Goal: Task Accomplishment & Management: Manage account settings

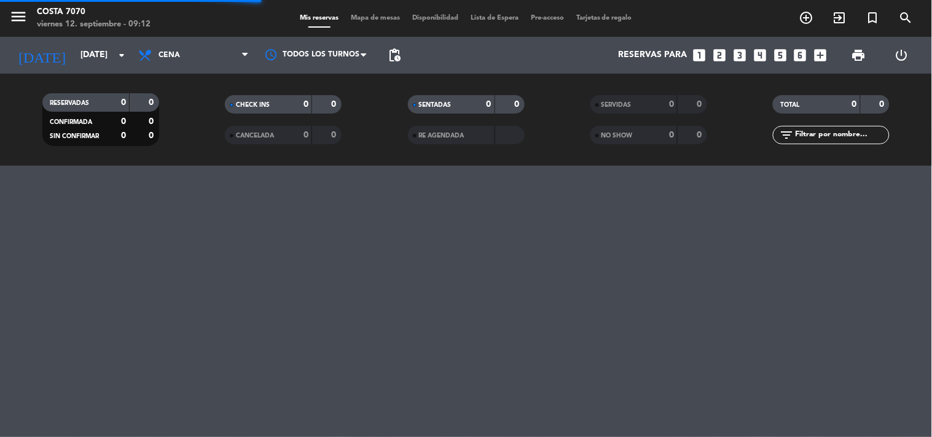
click at [399, 51] on span "pending_actions" at bounding box center [394, 55] width 15 height 15
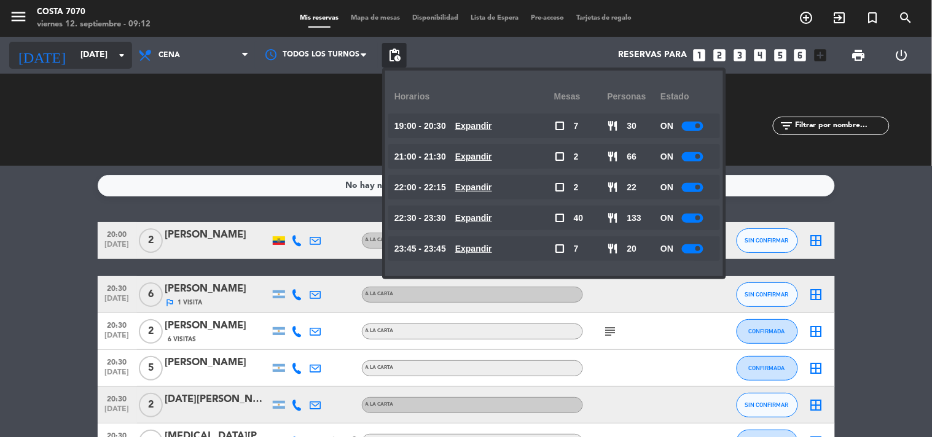
click at [95, 59] on input "[DATE]" at bounding box center [132, 55] width 117 height 22
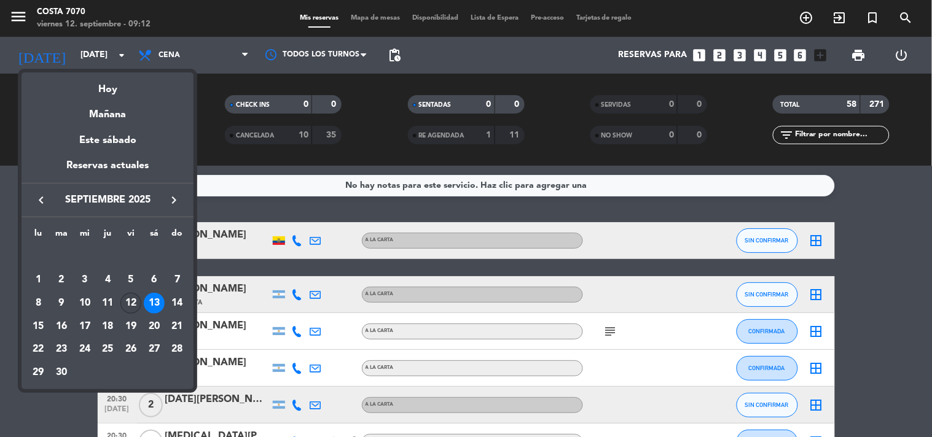
click at [128, 303] on div "12" at bounding box center [130, 303] width 21 height 21
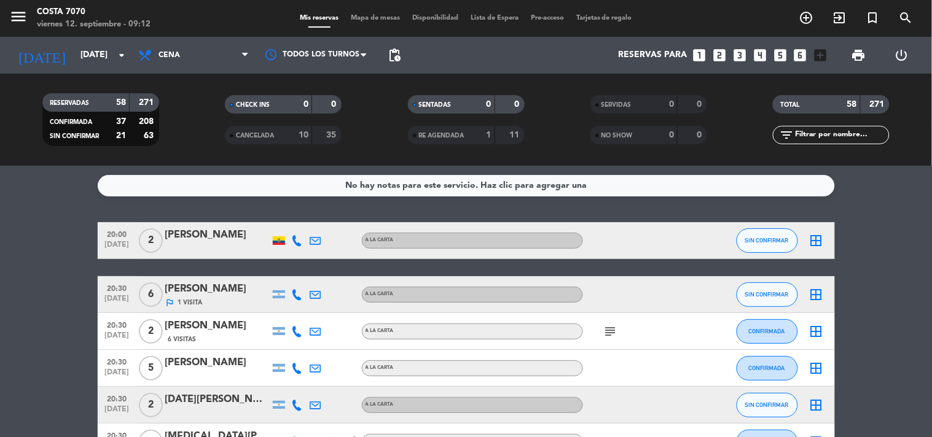
type input "[DATE]"
click at [395, 58] on span "pending_actions" at bounding box center [394, 55] width 15 height 15
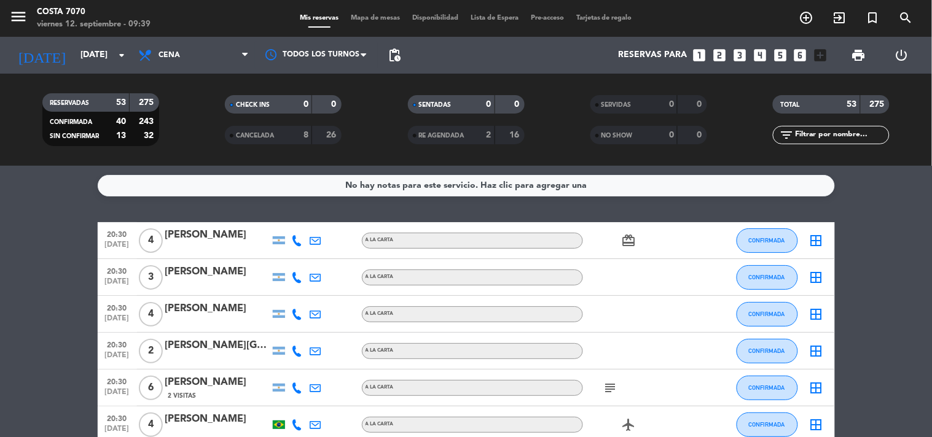
click at [746, 54] on icon "looks_3" at bounding box center [740, 55] width 16 height 16
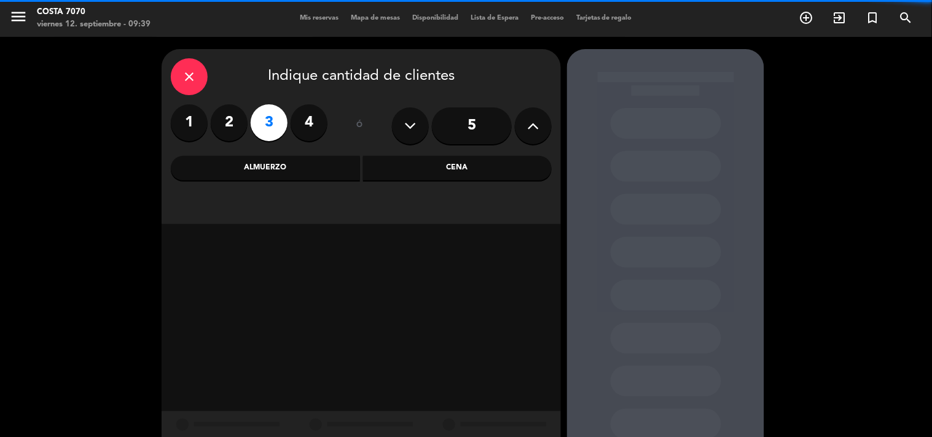
click at [466, 170] on div "Cena" at bounding box center [457, 168] width 189 height 25
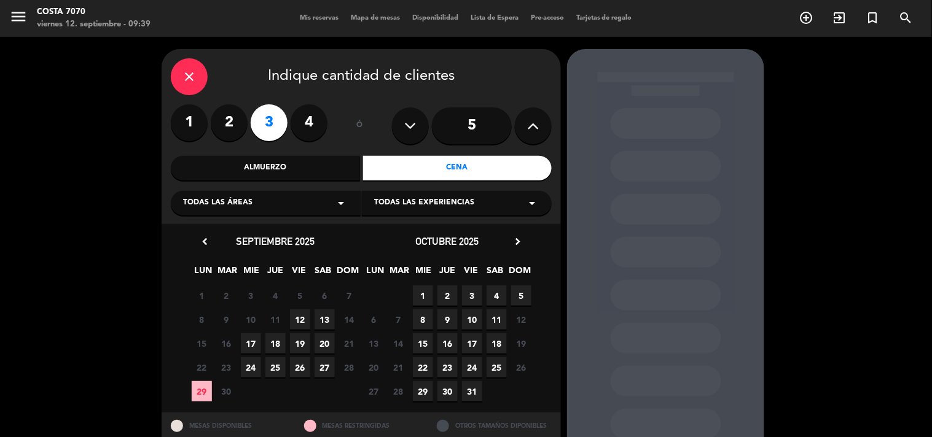
click at [252, 345] on span "17" at bounding box center [251, 344] width 20 height 20
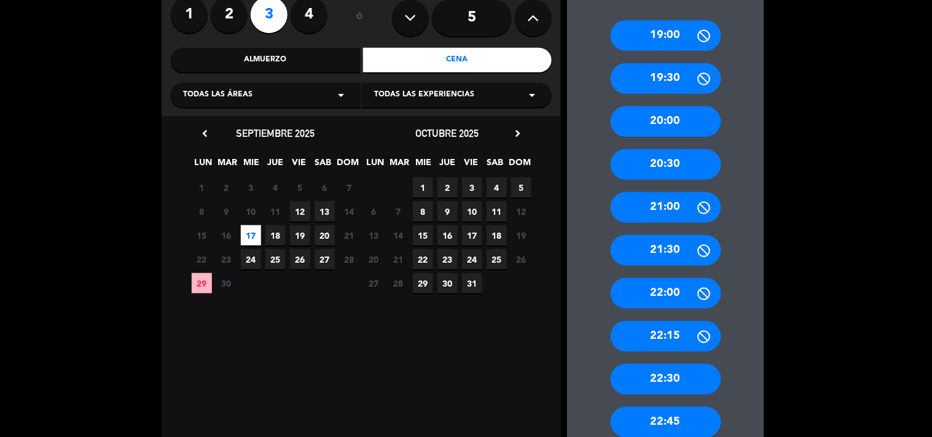
scroll to position [314, 0]
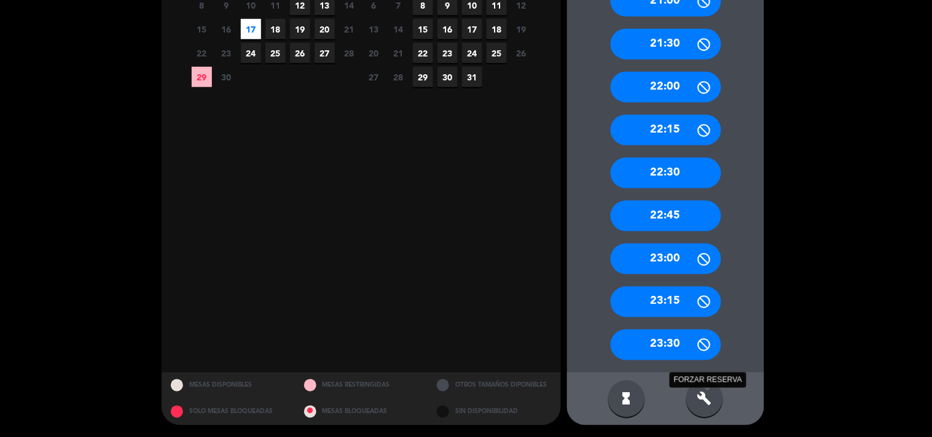
click at [708, 406] on icon "build" at bounding box center [704, 399] width 15 height 15
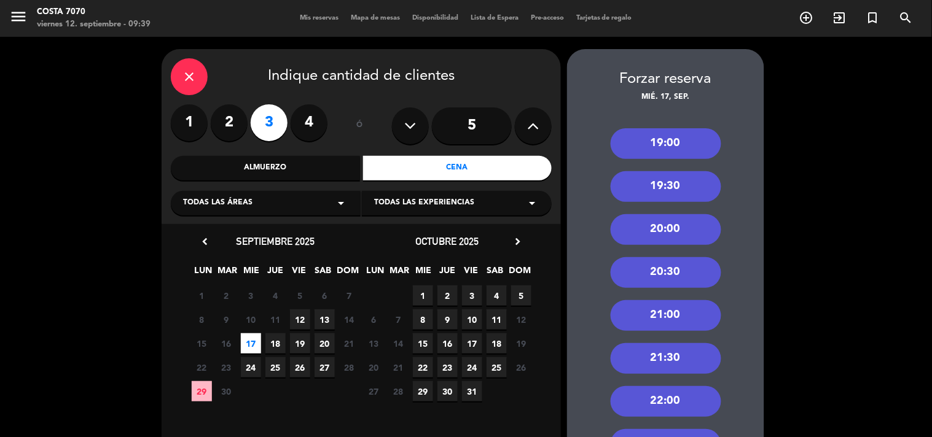
scroll to position [136, 0]
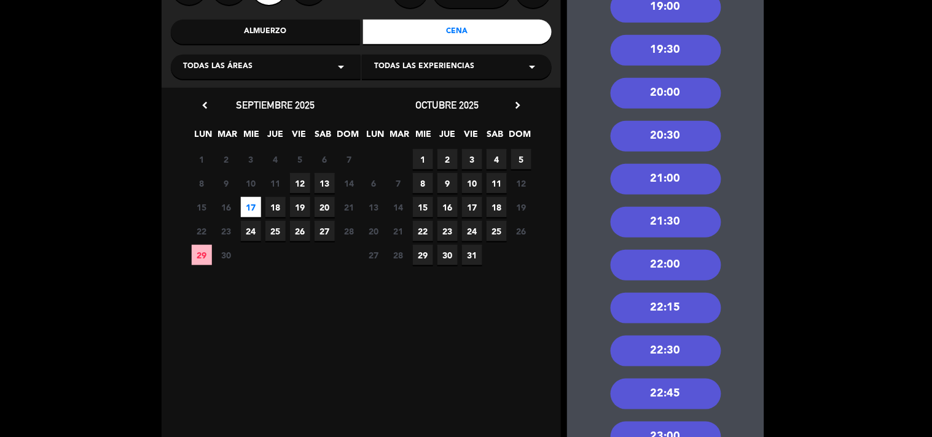
click at [686, 256] on div "22:00" at bounding box center [666, 265] width 111 height 31
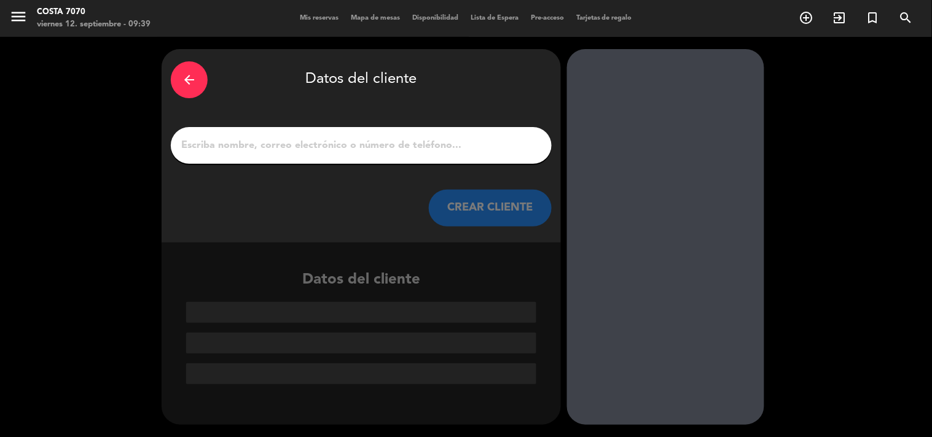
click at [195, 79] on icon "arrow_back" at bounding box center [189, 79] width 15 height 15
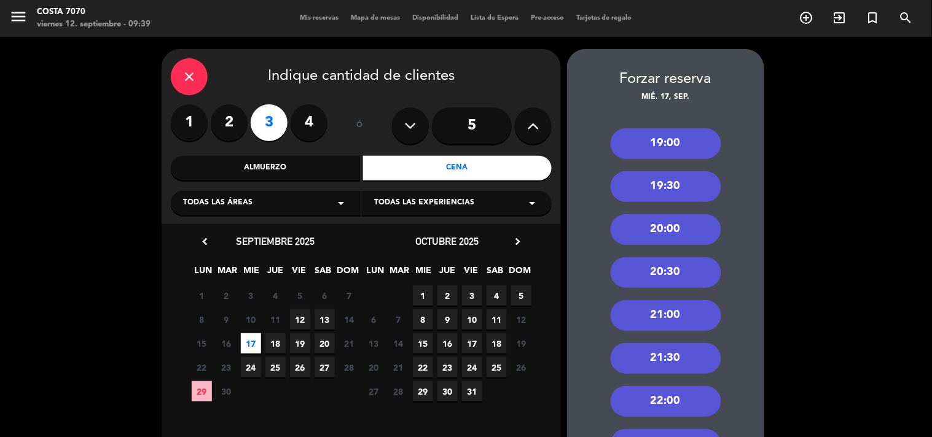
scroll to position [136, 0]
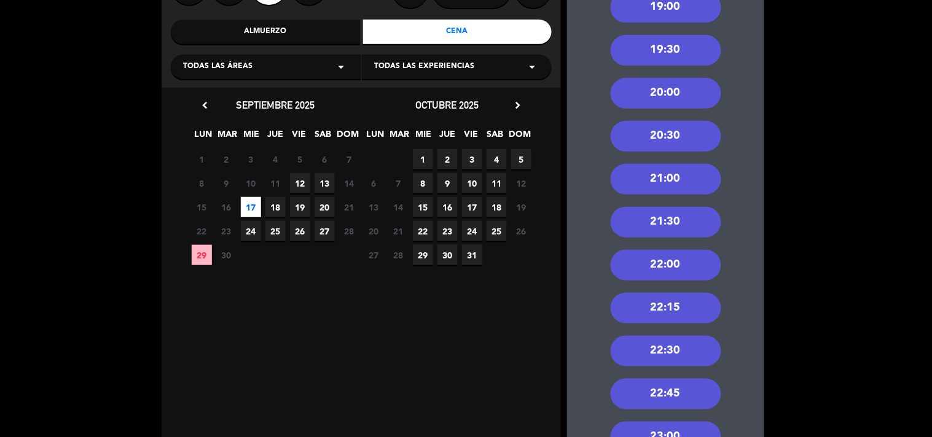
click at [700, 354] on div "22:30" at bounding box center [666, 351] width 111 height 31
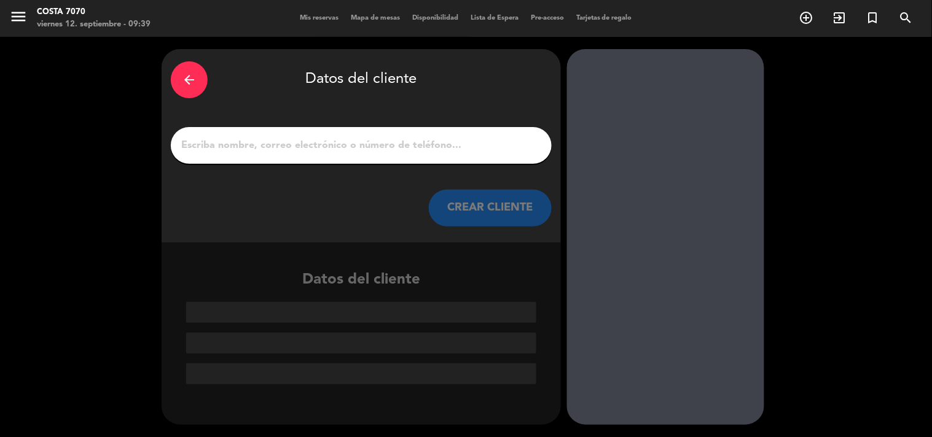
scroll to position [0, 0]
click at [382, 141] on input "1" at bounding box center [361, 145] width 362 height 17
paste input "[PERSON_NAME]"
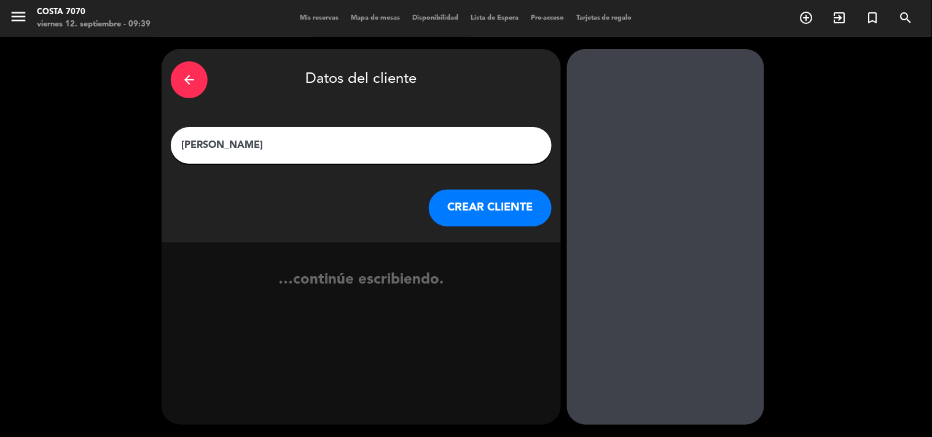
type input "[PERSON_NAME]"
click at [514, 205] on button "CREAR CLIENTE" at bounding box center [490, 208] width 123 height 37
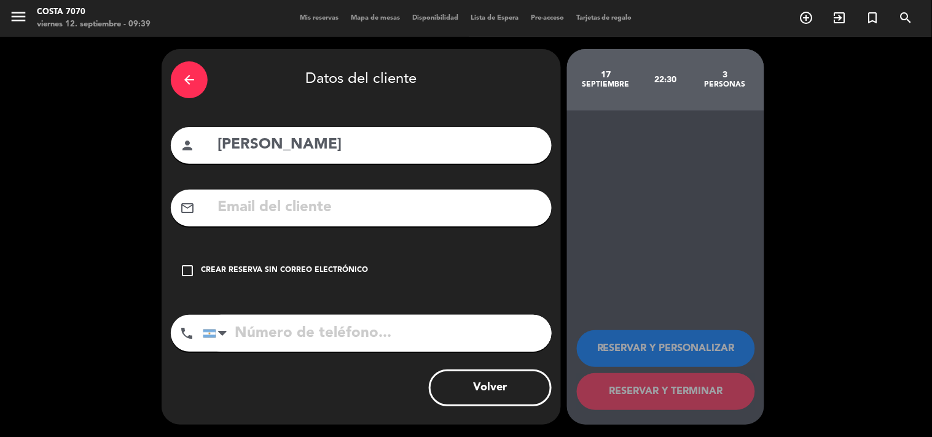
click at [363, 260] on div "check_box_outline_blank Crear reserva sin correo electrónico" at bounding box center [361, 270] width 381 height 37
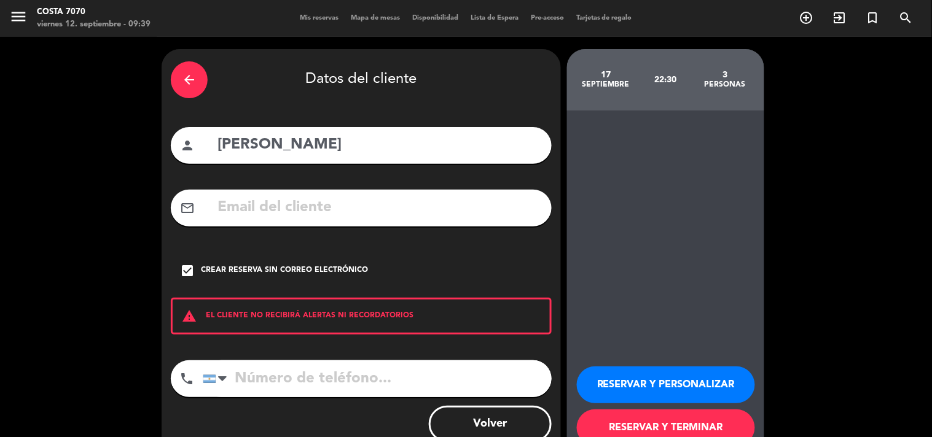
click at [665, 373] on button "RESERVAR Y PERSONALIZAR" at bounding box center [666, 385] width 178 height 37
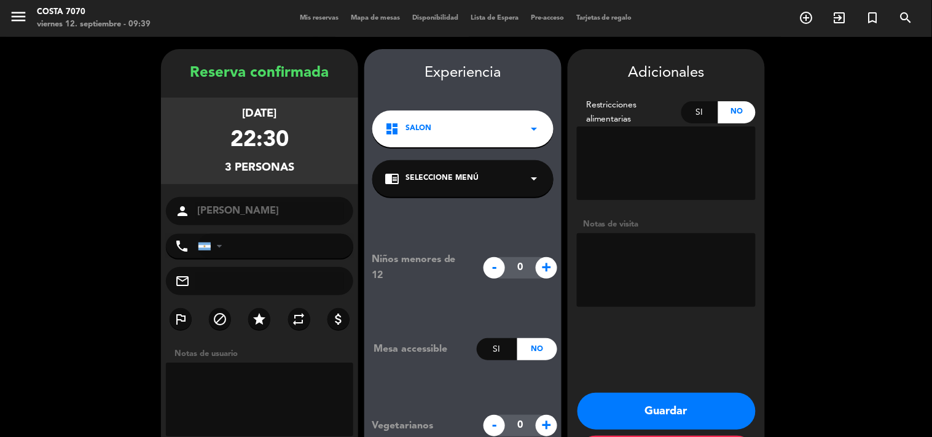
scroll to position [49, 0]
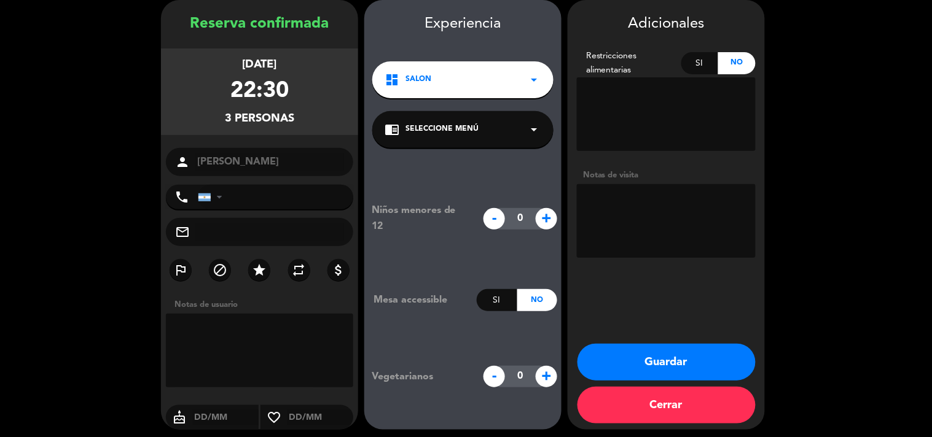
click at [622, 194] on textarea at bounding box center [666, 221] width 179 height 74
type textarea "Res [PERSON_NAME] - Barra"
click at [705, 352] on button "Guardar" at bounding box center [666, 362] width 178 height 37
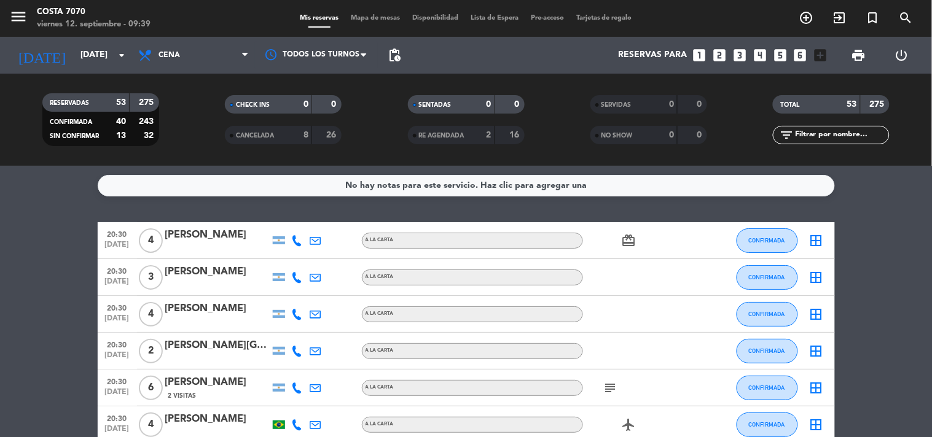
click at [744, 53] on icon "looks_3" at bounding box center [740, 55] width 16 height 16
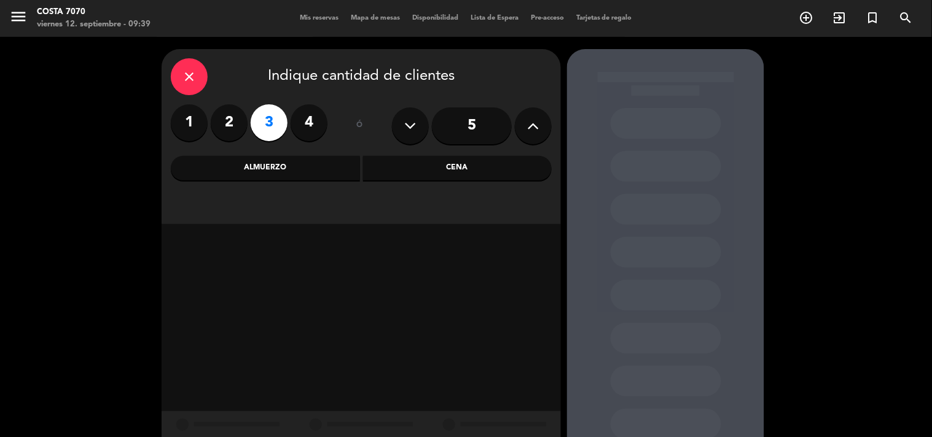
click at [430, 169] on div "Cena" at bounding box center [457, 168] width 189 height 25
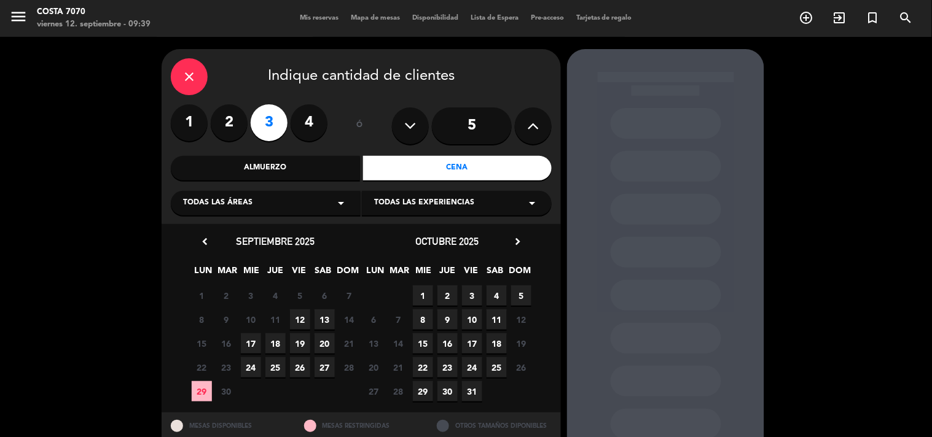
click at [298, 317] on span "12" at bounding box center [300, 320] width 20 height 20
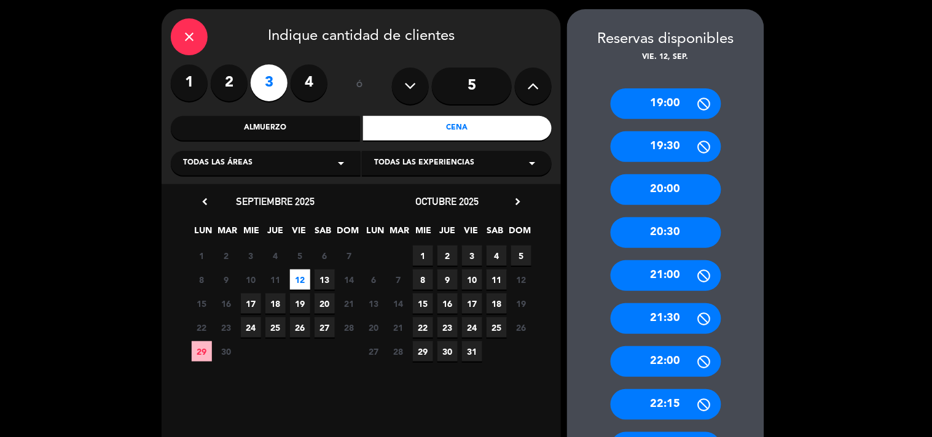
click at [681, 243] on div "20:30" at bounding box center [666, 232] width 111 height 31
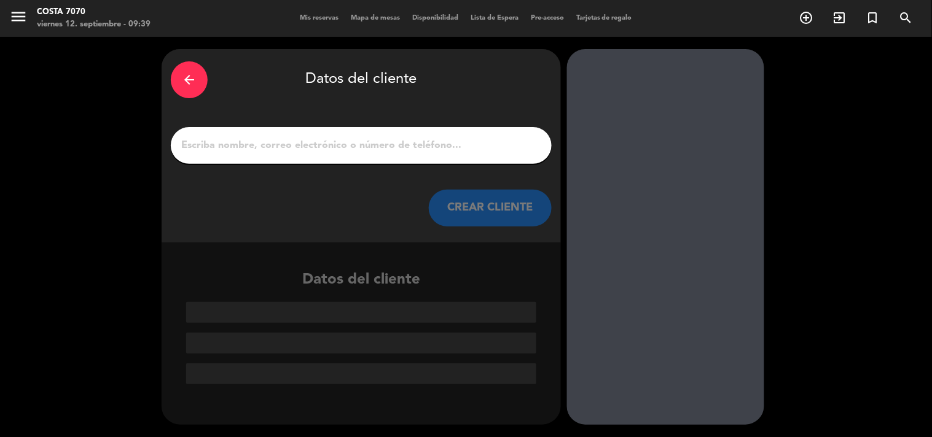
click at [453, 151] on input "1" at bounding box center [361, 145] width 362 height 17
paste input "[PERSON_NAME]"
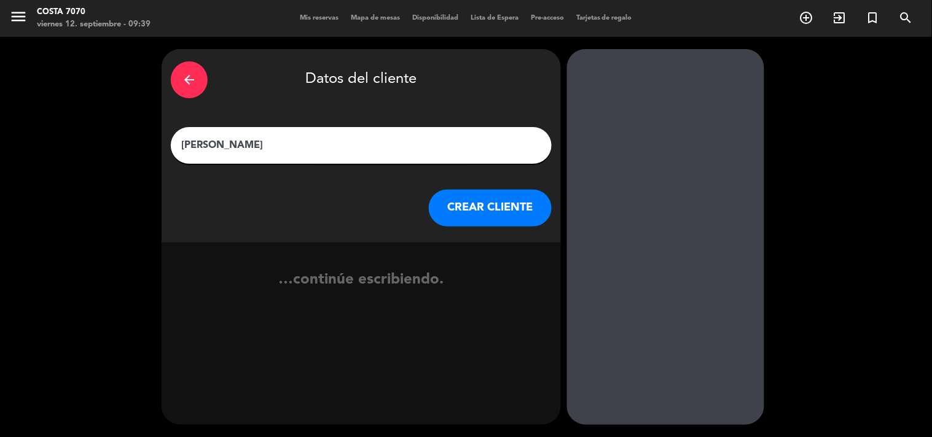
type input "[PERSON_NAME]"
click at [481, 197] on button "CREAR CLIENTE" at bounding box center [490, 208] width 123 height 37
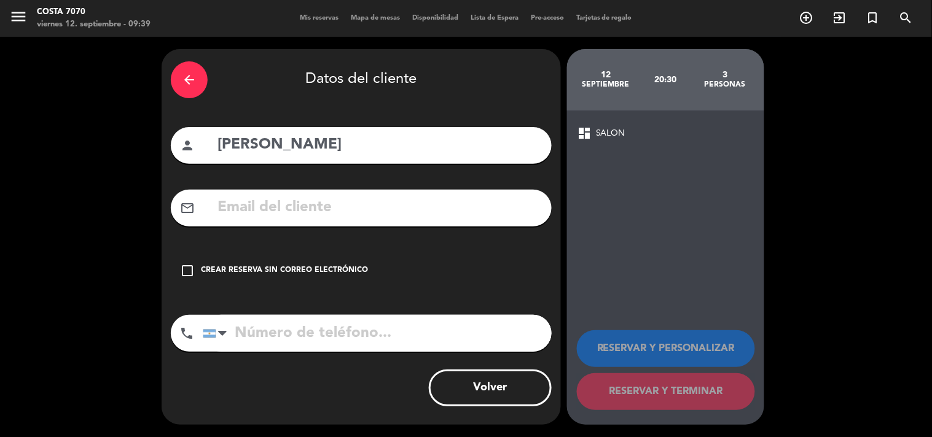
click at [333, 252] on div "check_box_outline_blank Crear reserva sin correo electrónico" at bounding box center [361, 270] width 381 height 37
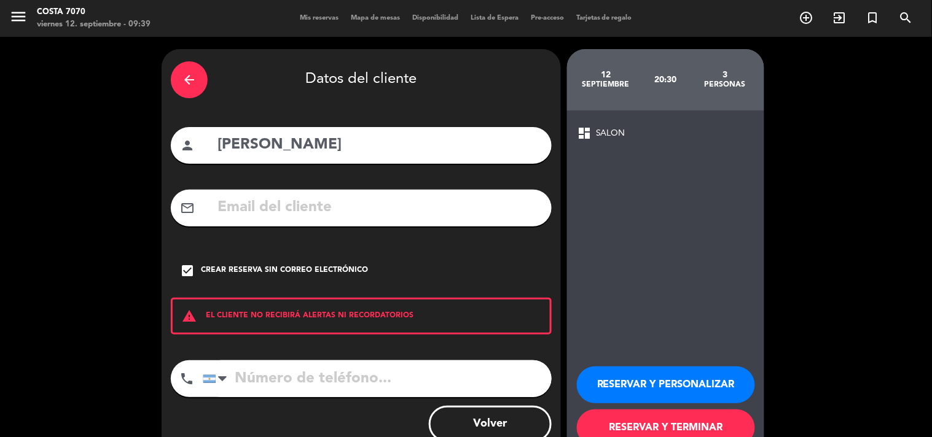
click at [611, 397] on button "RESERVAR Y PERSONALIZAR" at bounding box center [666, 385] width 178 height 37
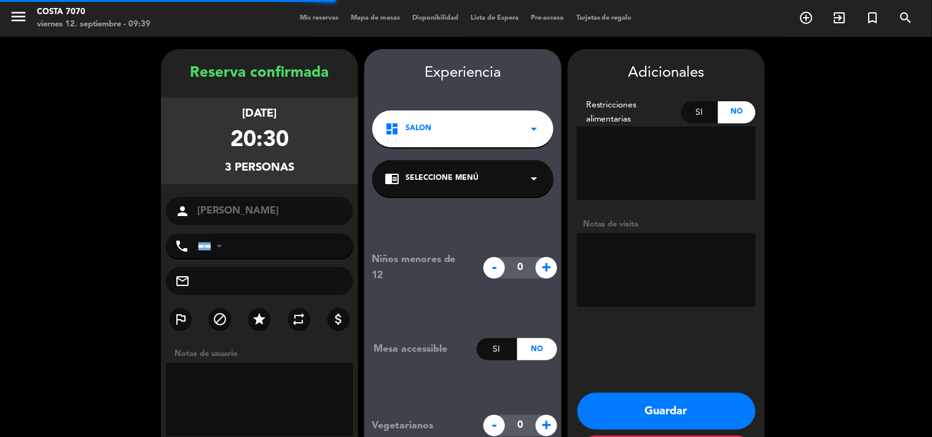
scroll to position [49, 0]
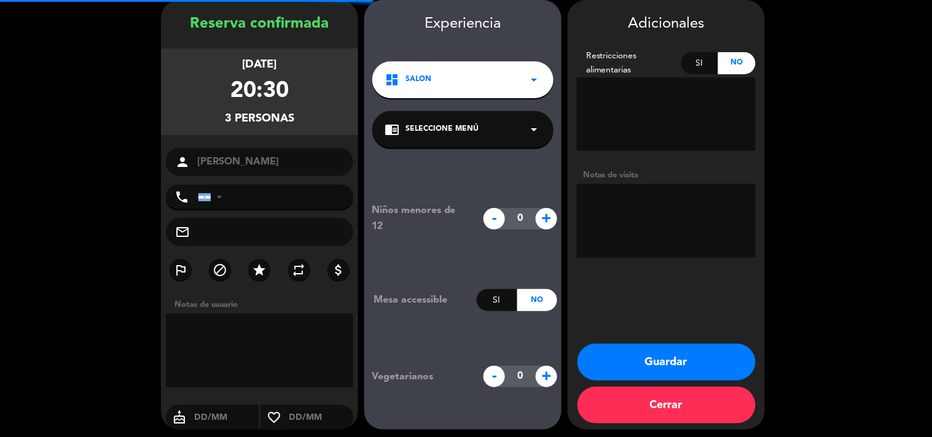
click at [639, 249] on textarea at bounding box center [666, 221] width 179 height 74
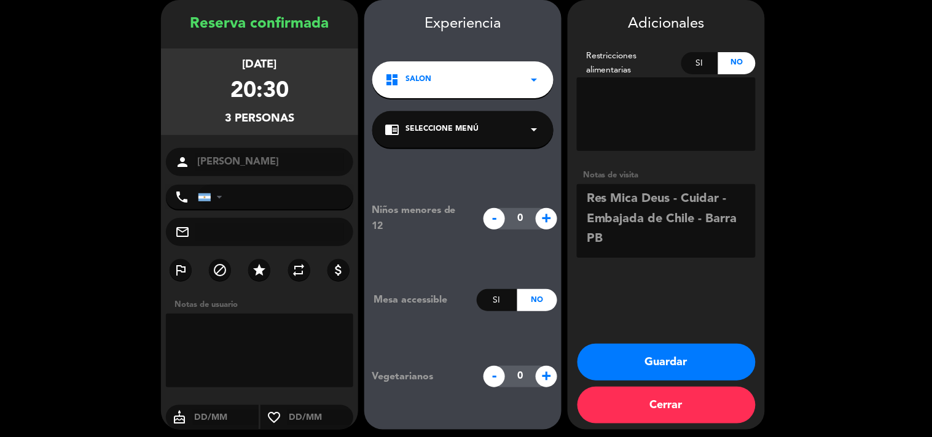
type textarea "Res Mica Deus - Cuidar - Embajada de Chile - Barra PB"
click at [662, 351] on button "Guardar" at bounding box center [666, 362] width 178 height 37
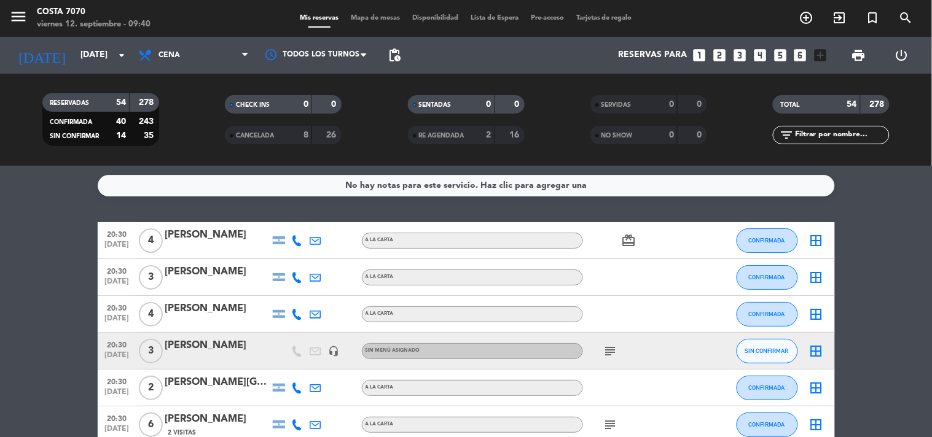
click at [763, 53] on icon "looks_4" at bounding box center [760, 55] width 16 height 16
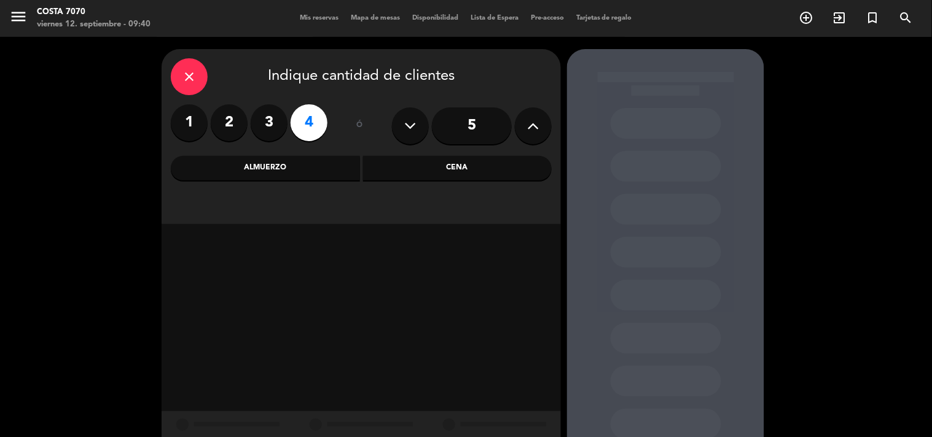
click at [463, 167] on div "Cena" at bounding box center [457, 168] width 189 height 25
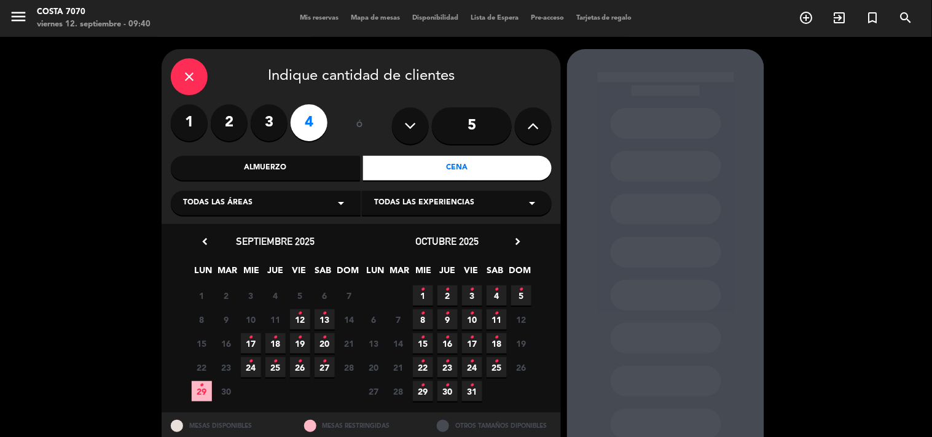
click at [316, 318] on span "13 •" at bounding box center [324, 320] width 20 height 20
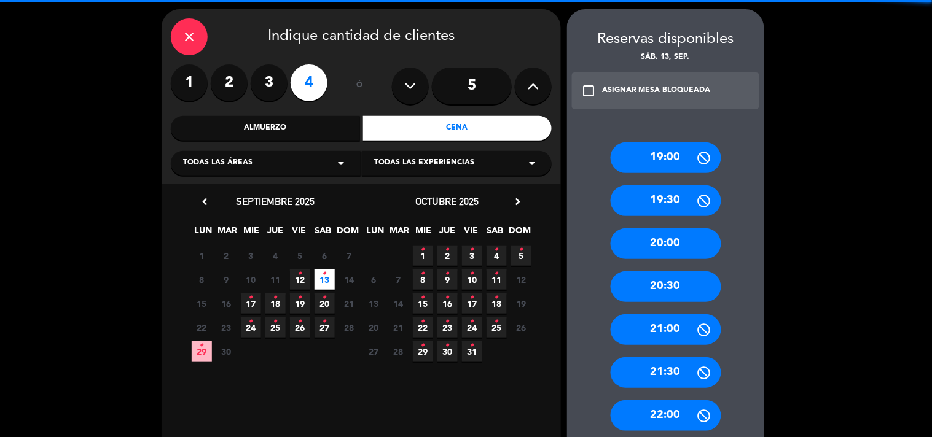
scroll to position [313, 0]
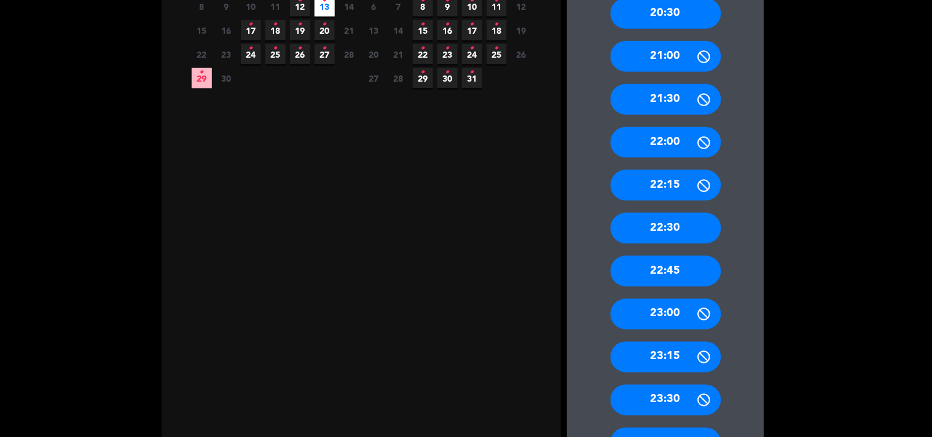
click at [678, 222] on div "22:30" at bounding box center [666, 228] width 111 height 31
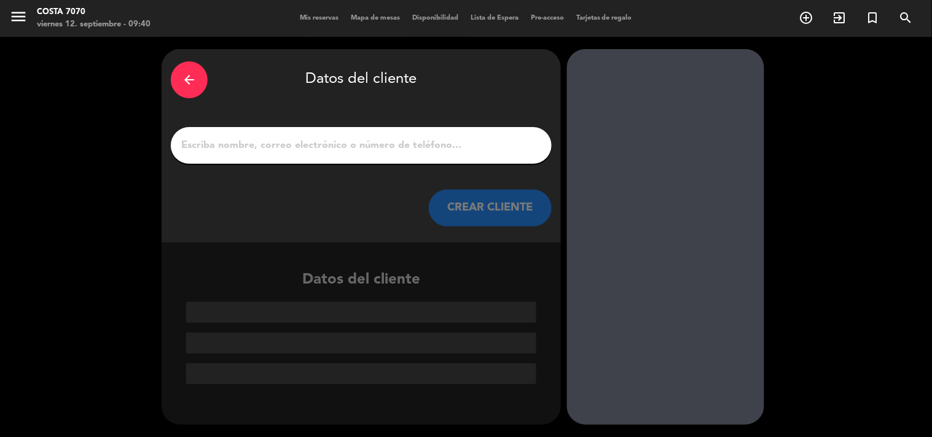
click at [438, 146] on input "1" at bounding box center [361, 145] width 362 height 17
paste input "[PERSON_NAME]"
type input "[PERSON_NAME]"
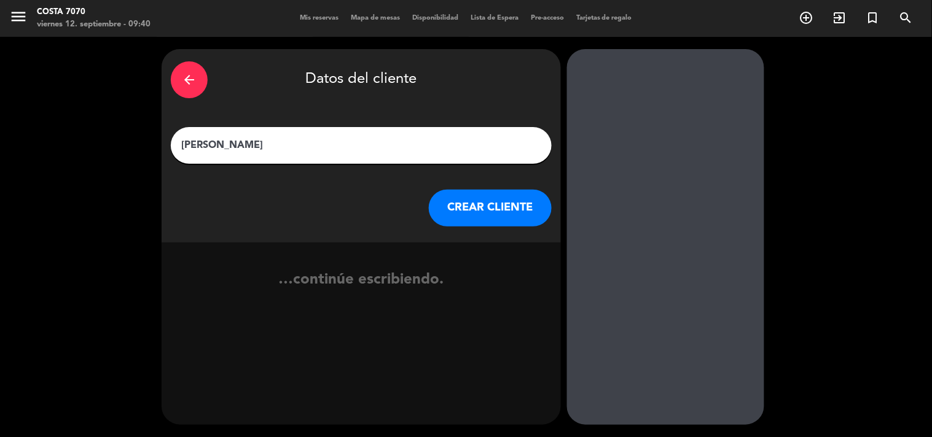
click at [504, 209] on button "CREAR CLIENTE" at bounding box center [490, 208] width 123 height 37
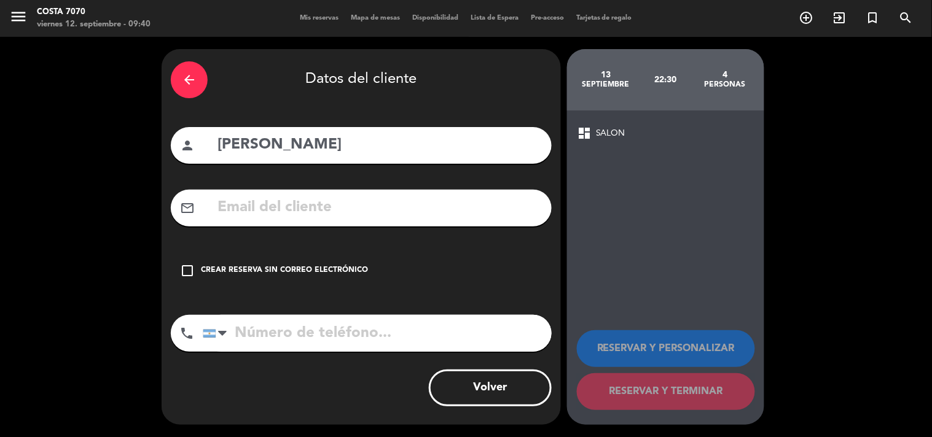
click at [219, 140] on input "[PERSON_NAME]" at bounding box center [379, 145] width 326 height 25
type input "[PERSON_NAME]"
drag, startPoint x: 353, startPoint y: 263, endPoint x: 498, endPoint y: 290, distance: 148.1
click at [357, 263] on div "check_box_outline_blank Crear reserva sin correo electrónico" at bounding box center [361, 270] width 381 height 37
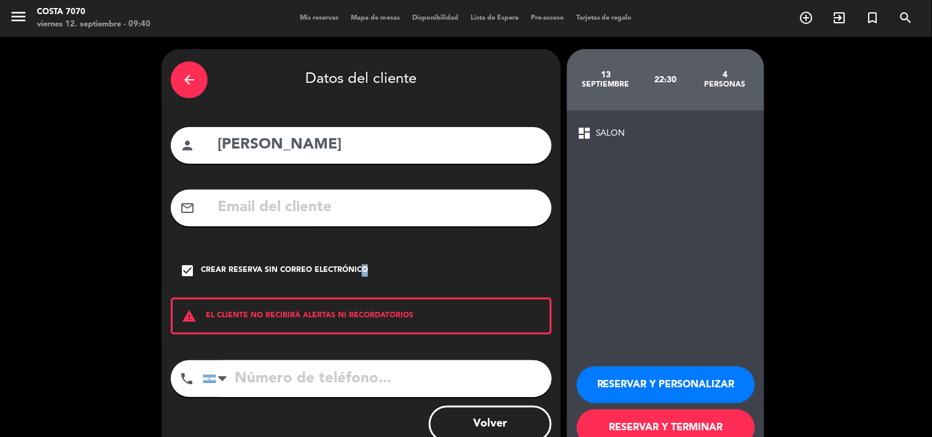
click at [705, 370] on button "RESERVAR Y PERSONALIZAR" at bounding box center [666, 385] width 178 height 37
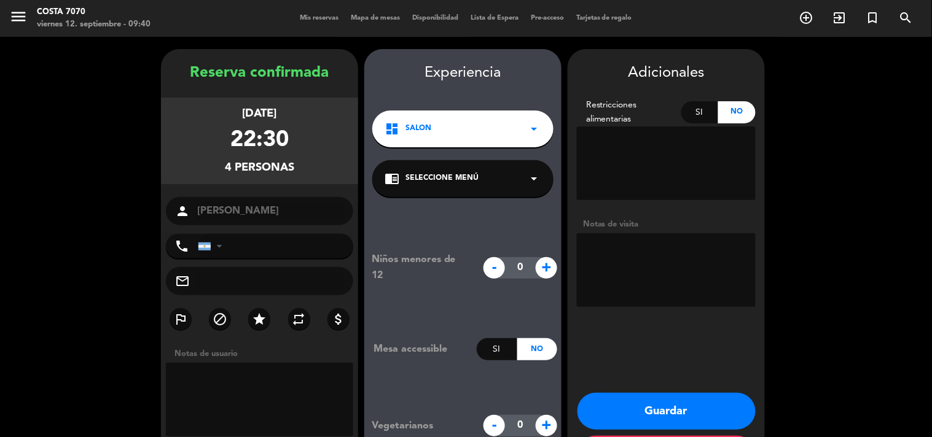
scroll to position [49, 0]
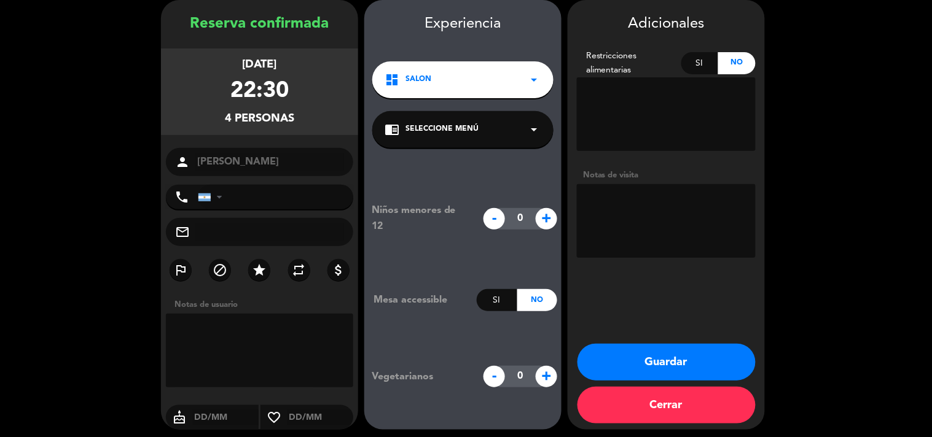
click at [684, 217] on textarea at bounding box center [666, 221] width 179 height 74
type textarea "[DEMOGRAPHIC_DATA] - PB - Cerca del DJ"
click at [698, 354] on button "Guardar" at bounding box center [666, 362] width 178 height 37
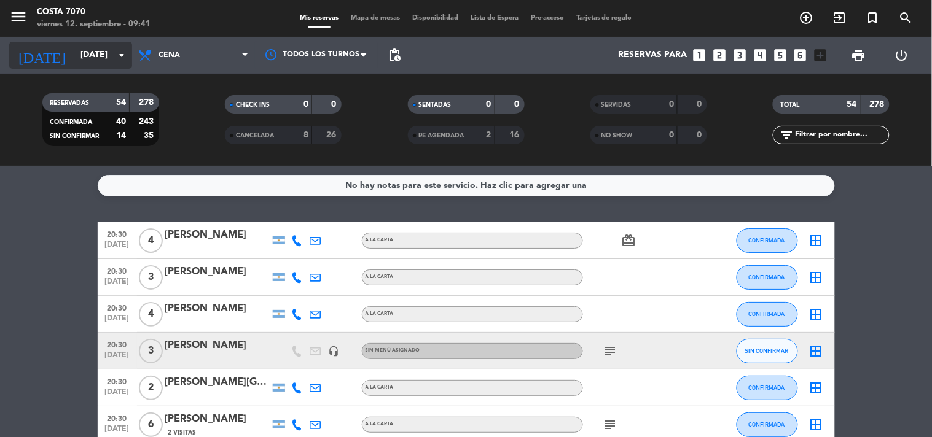
click at [99, 65] on input "[DATE]" at bounding box center [132, 55] width 117 height 22
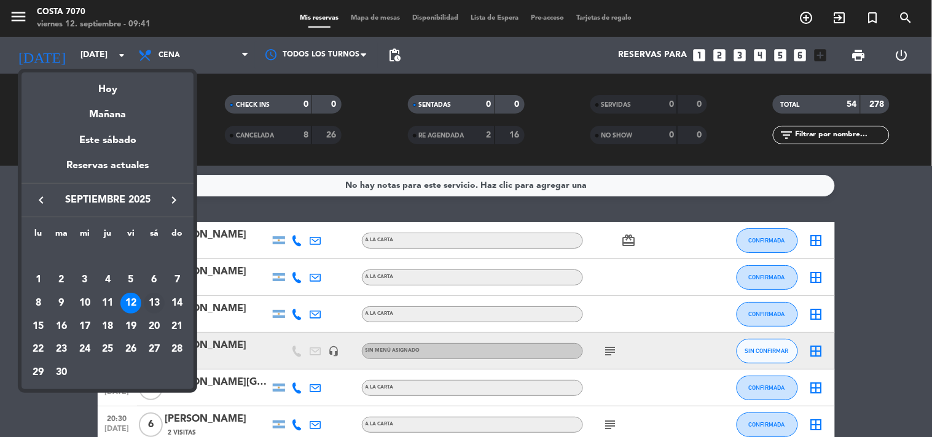
click at [156, 305] on div "13" at bounding box center [154, 303] width 21 height 21
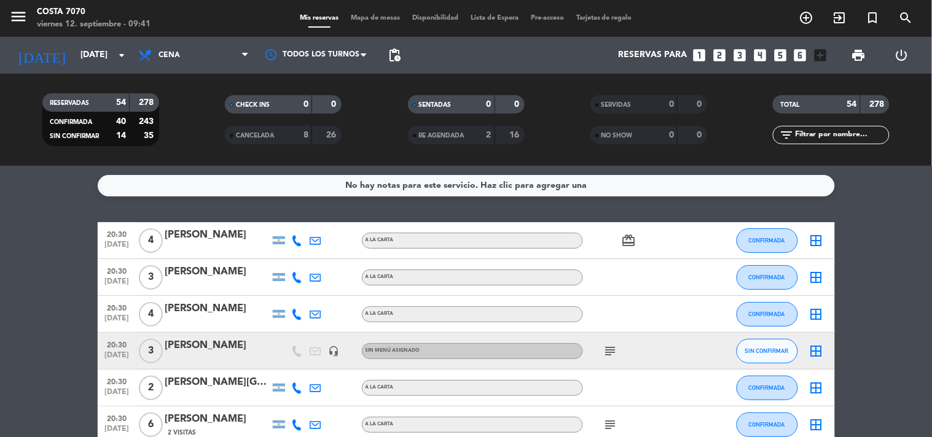
type input "[DATE]"
click at [846, 134] on input "text" at bounding box center [841, 135] width 95 height 14
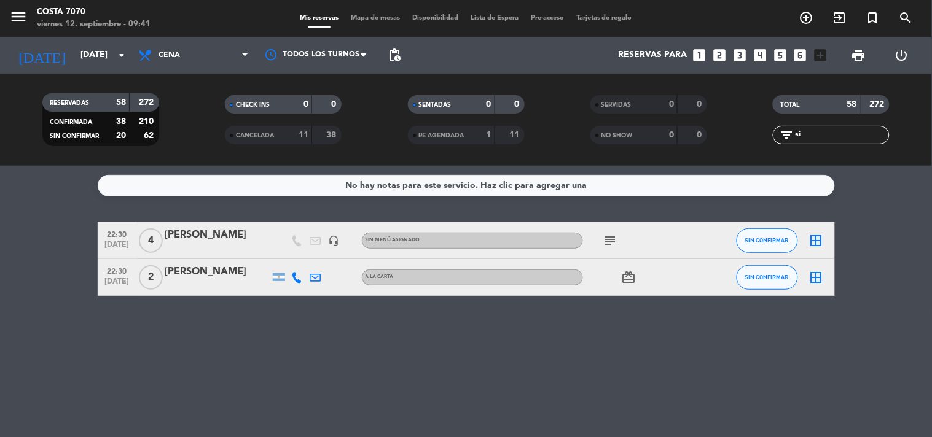
type input "s"
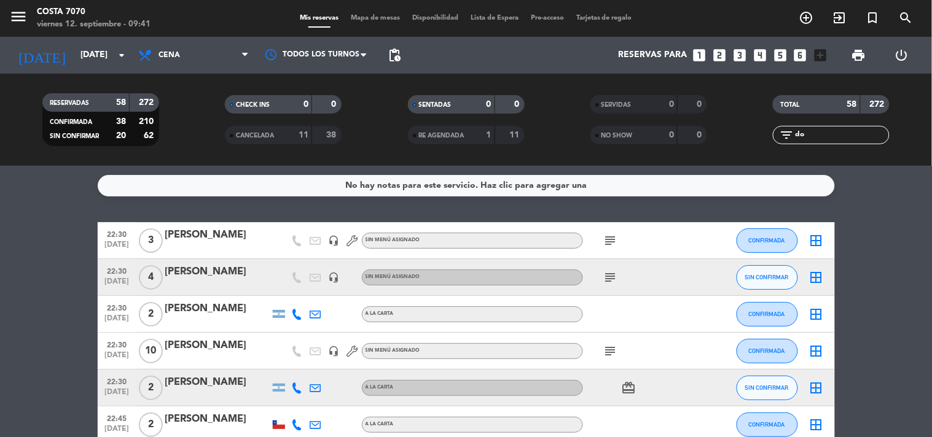
type input "d"
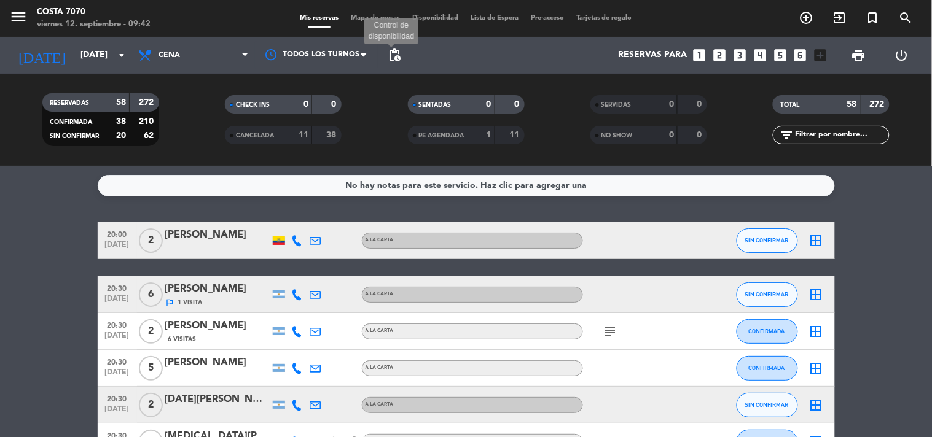
click at [396, 54] on span "pending_actions" at bounding box center [394, 55] width 15 height 15
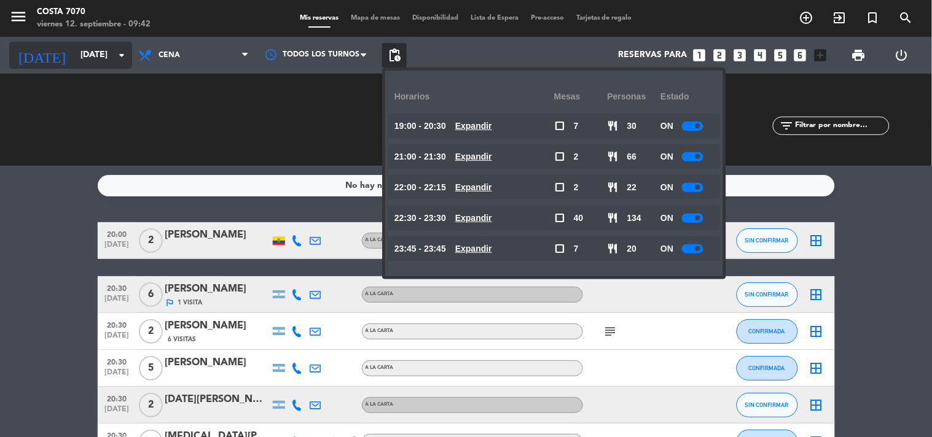
click at [125, 57] on icon "arrow_drop_down" at bounding box center [121, 55] width 15 height 15
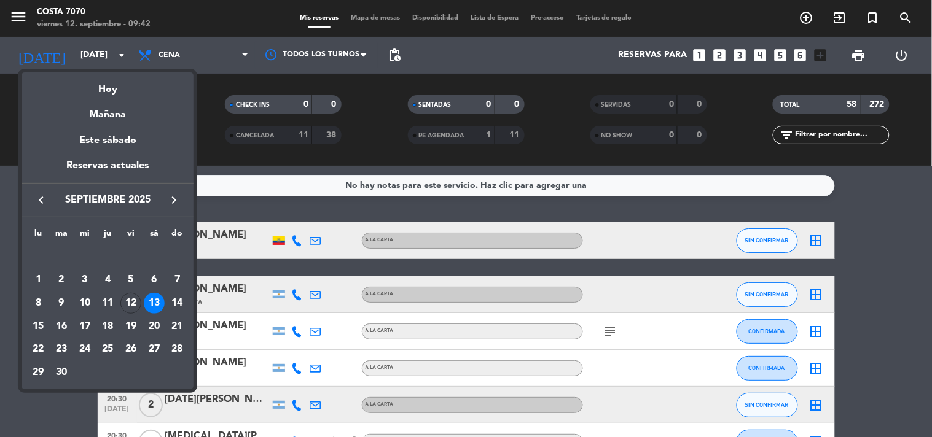
click at [128, 310] on div "12" at bounding box center [130, 303] width 21 height 21
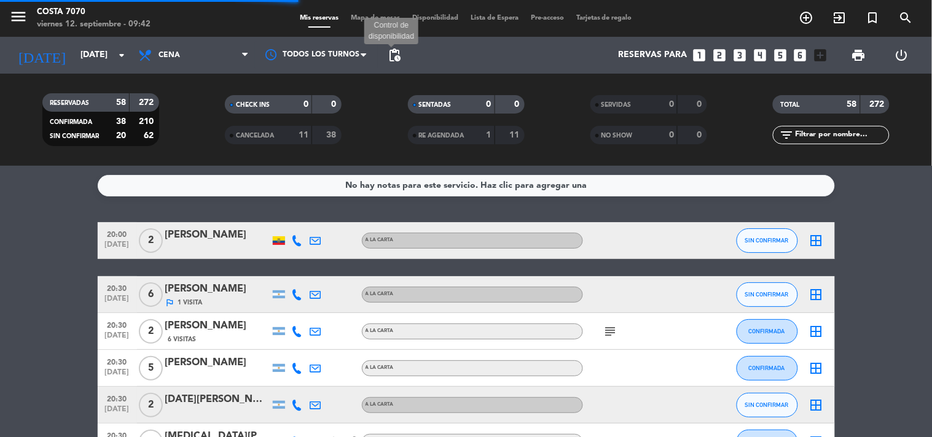
click at [396, 57] on span "pending_actions" at bounding box center [394, 55] width 15 height 15
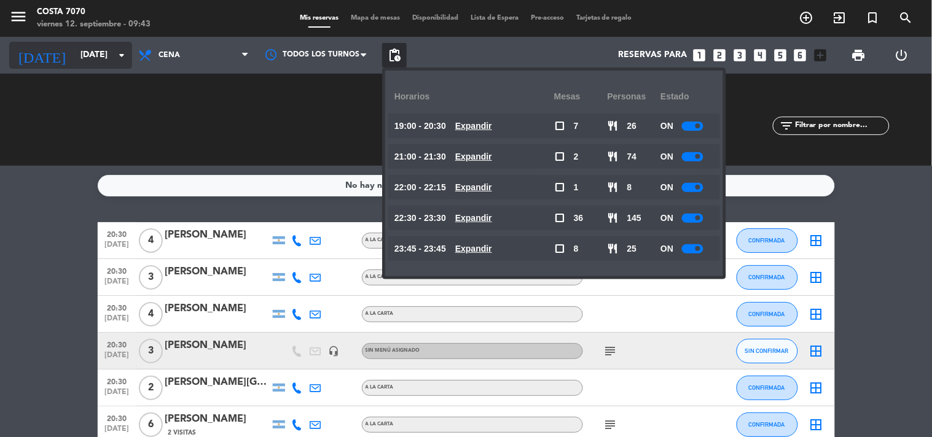
click at [80, 51] on input "[DATE]" at bounding box center [132, 55] width 117 height 22
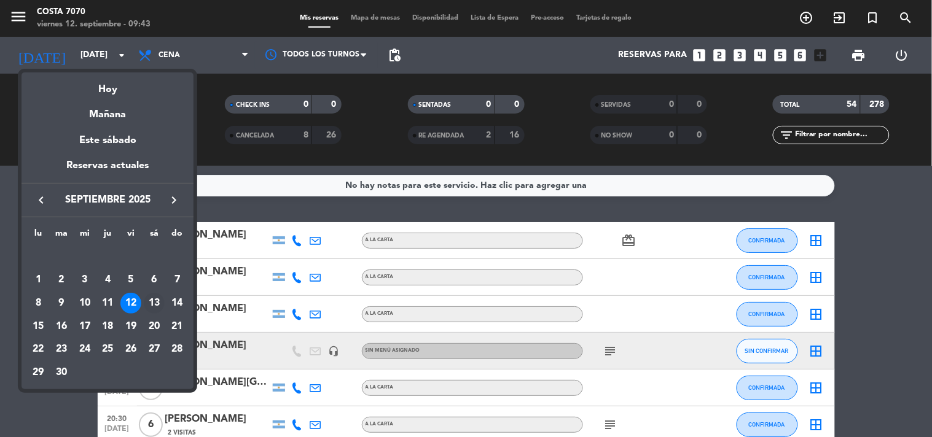
click at [149, 308] on div "13" at bounding box center [154, 303] width 21 height 21
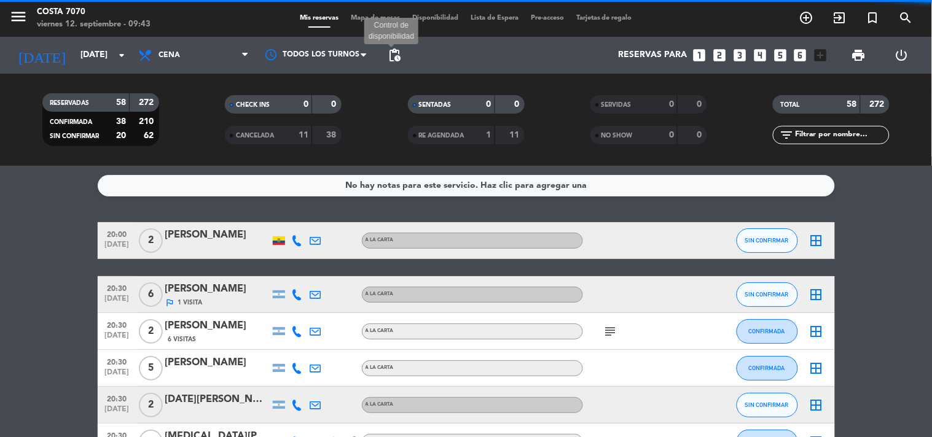
click at [395, 49] on span "pending_actions" at bounding box center [394, 55] width 15 height 15
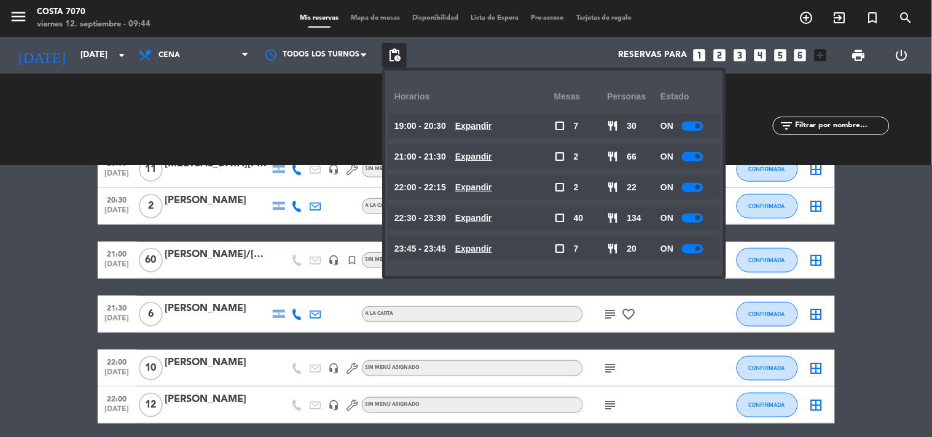
scroll to position [341, 0]
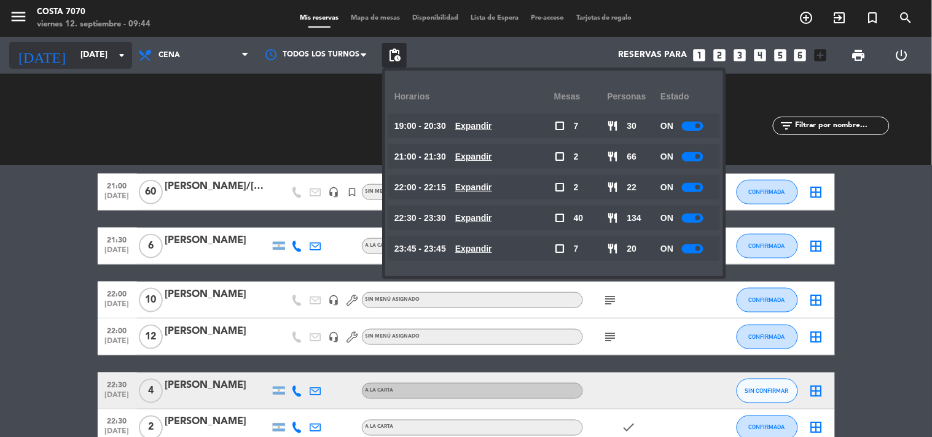
click at [84, 58] on input "[DATE]" at bounding box center [132, 55] width 117 height 22
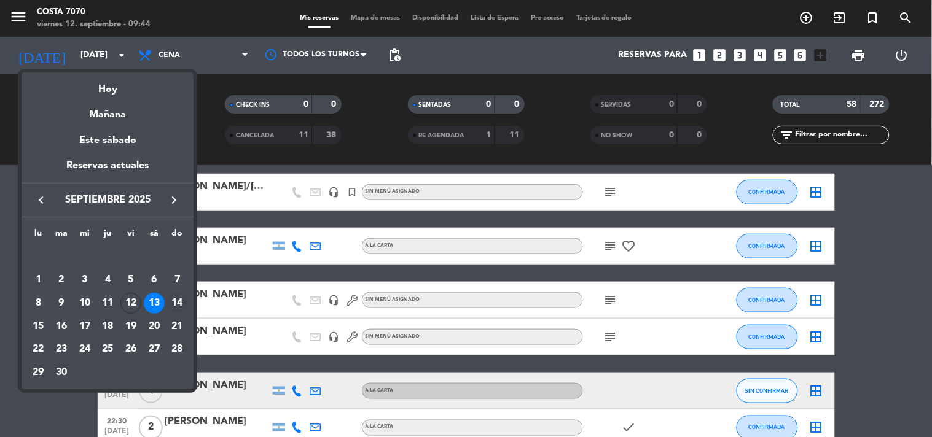
click at [173, 306] on div "14" at bounding box center [177, 303] width 21 height 21
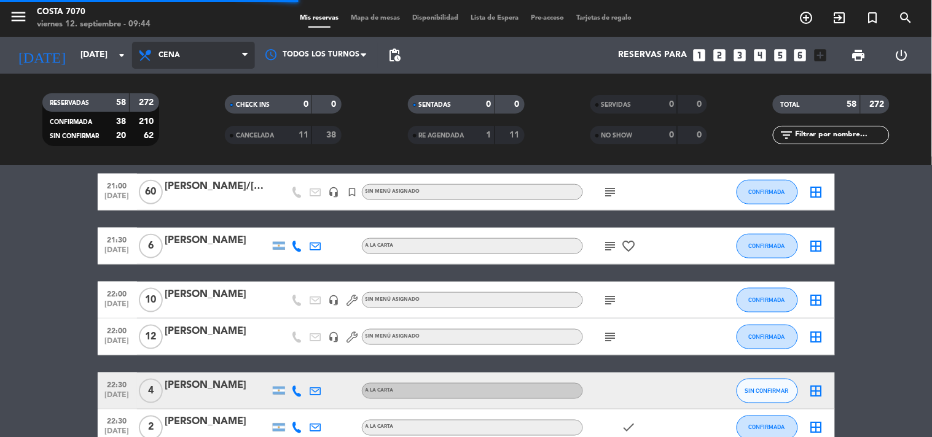
click at [226, 48] on span "Cena" at bounding box center [193, 55] width 123 height 27
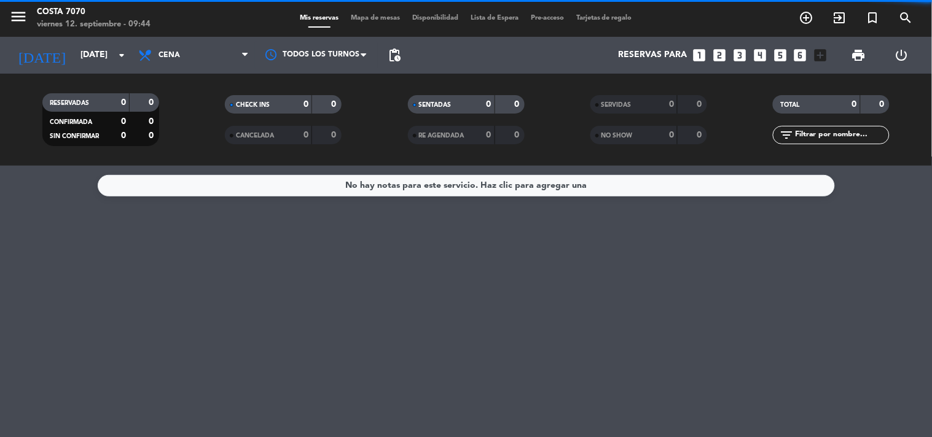
scroll to position [0, 0]
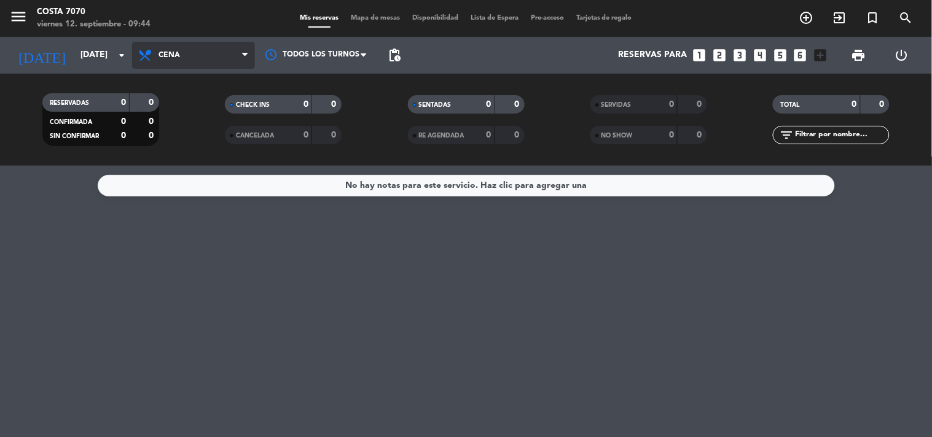
click at [201, 47] on span "Cena" at bounding box center [193, 55] width 123 height 27
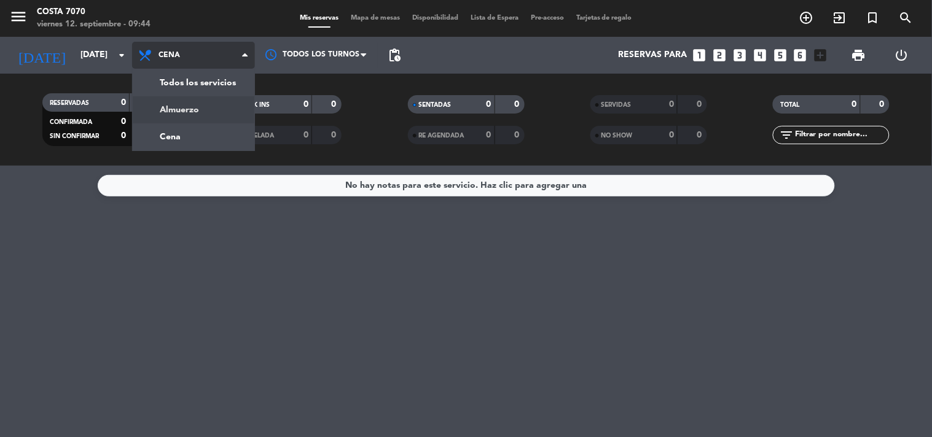
click at [201, 101] on div "menu Costa 7070 viernes 12. septiembre - 09:44 Mis reservas Mapa de mesas Dispo…" at bounding box center [466, 83] width 932 height 166
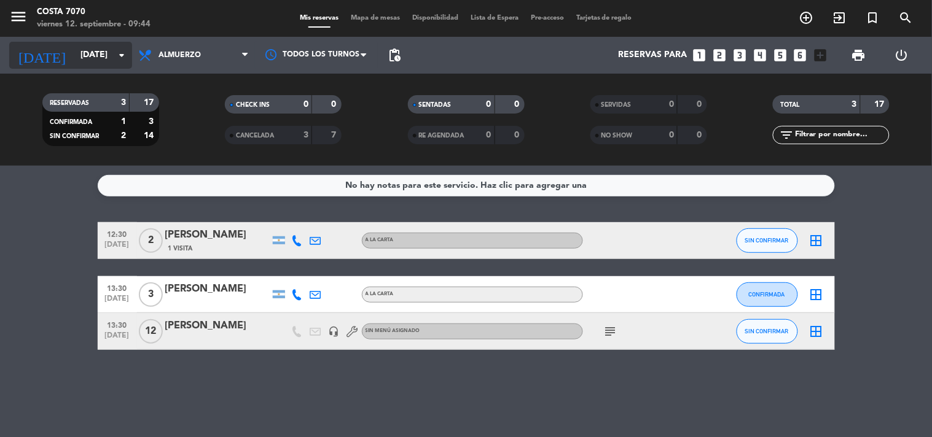
click at [89, 57] on input "[DATE]" at bounding box center [132, 55] width 117 height 22
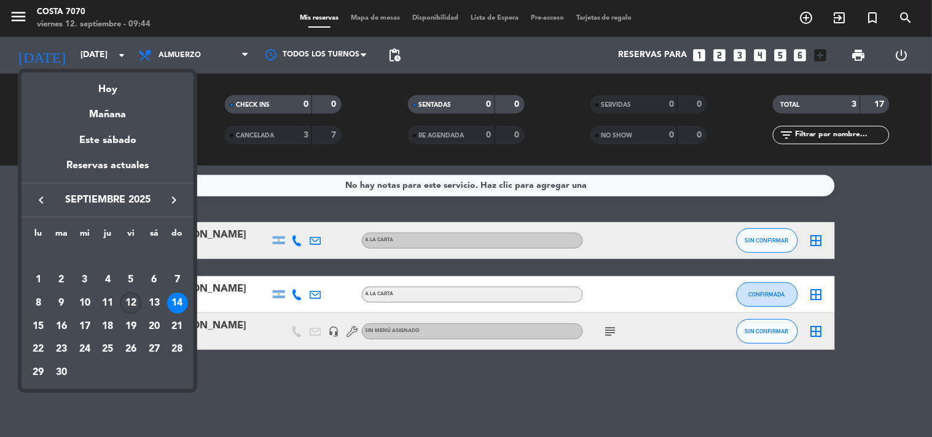
click at [124, 308] on div "12" at bounding box center [130, 303] width 21 height 21
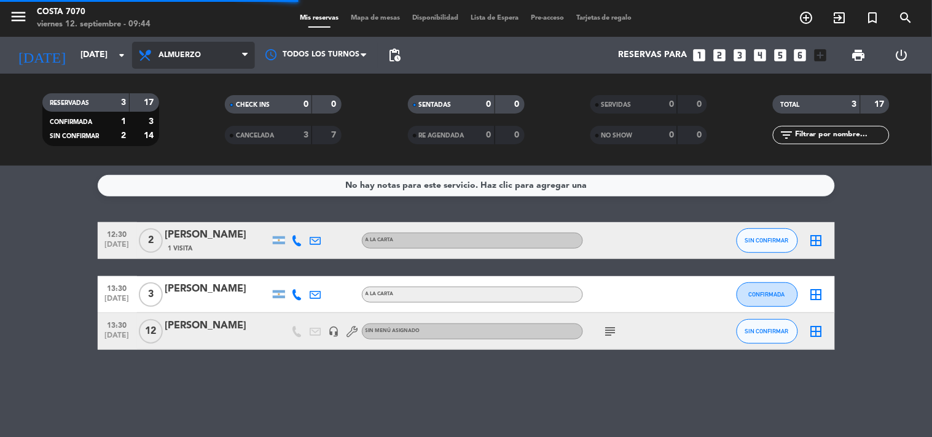
click at [230, 62] on span "Almuerzo" at bounding box center [193, 55] width 123 height 27
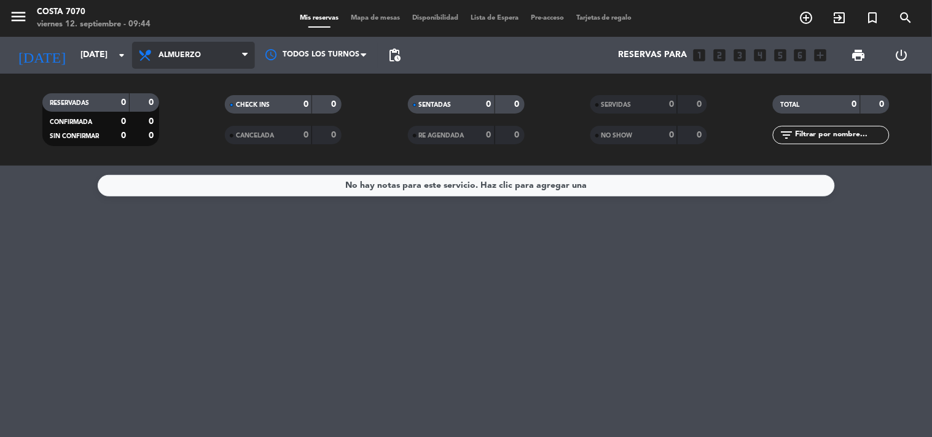
click at [213, 44] on span "Almuerzo" at bounding box center [193, 55] width 123 height 27
click at [197, 136] on div "menu Costa 7070 viernes 12. septiembre - 09:44 Mis reservas Mapa de mesas Dispo…" at bounding box center [466, 83] width 932 height 166
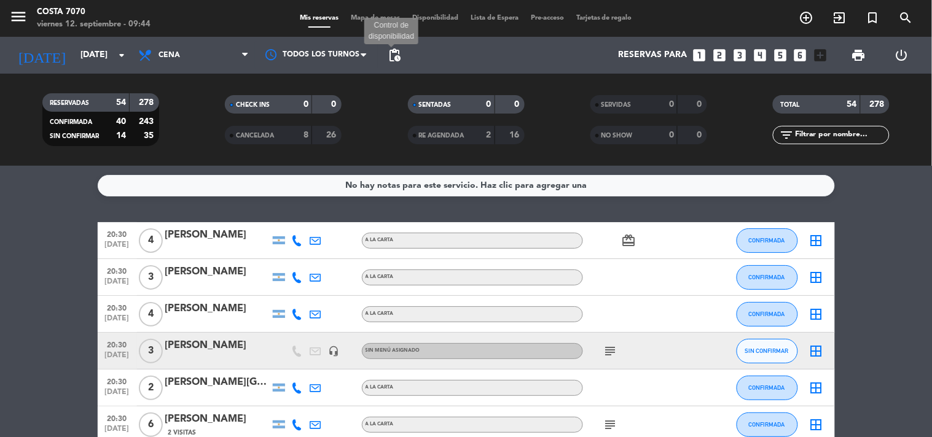
click at [395, 53] on span "pending_actions" at bounding box center [394, 55] width 15 height 15
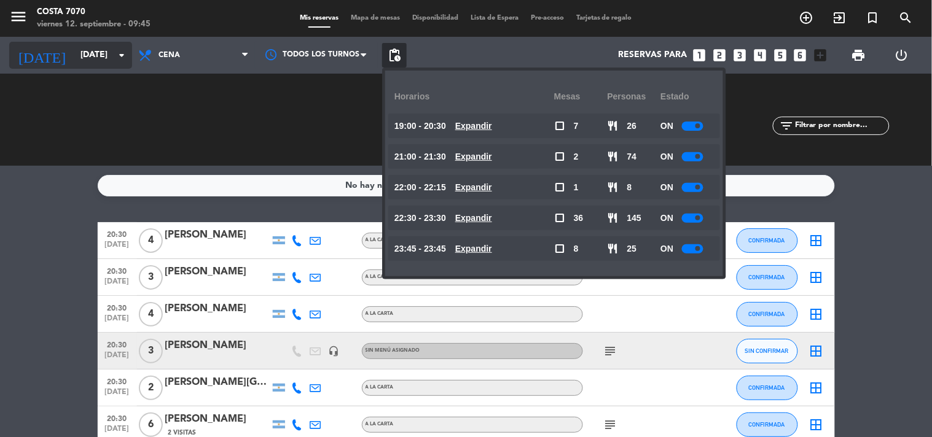
click at [103, 54] on input "[DATE]" at bounding box center [132, 55] width 117 height 22
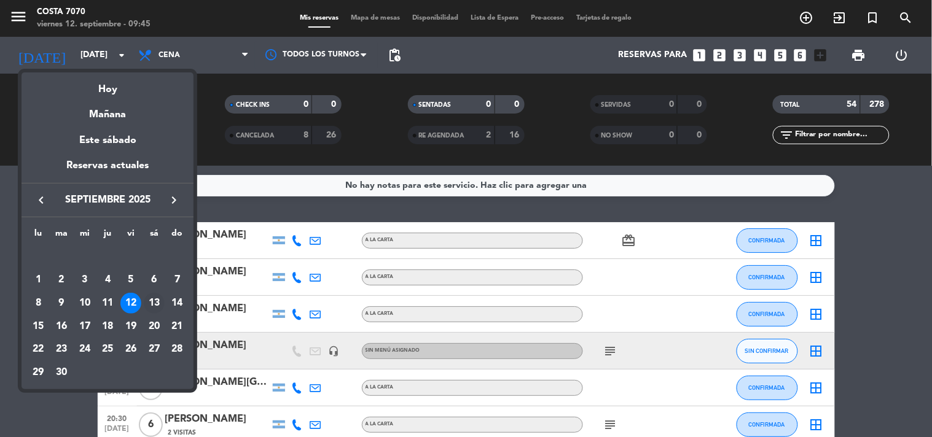
click at [154, 299] on div "13" at bounding box center [154, 303] width 21 height 21
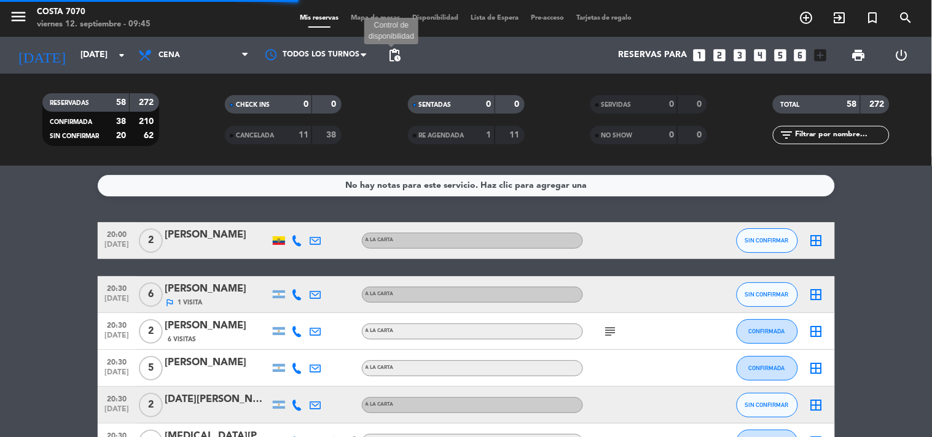
click at [395, 53] on span "pending_actions" at bounding box center [394, 55] width 15 height 15
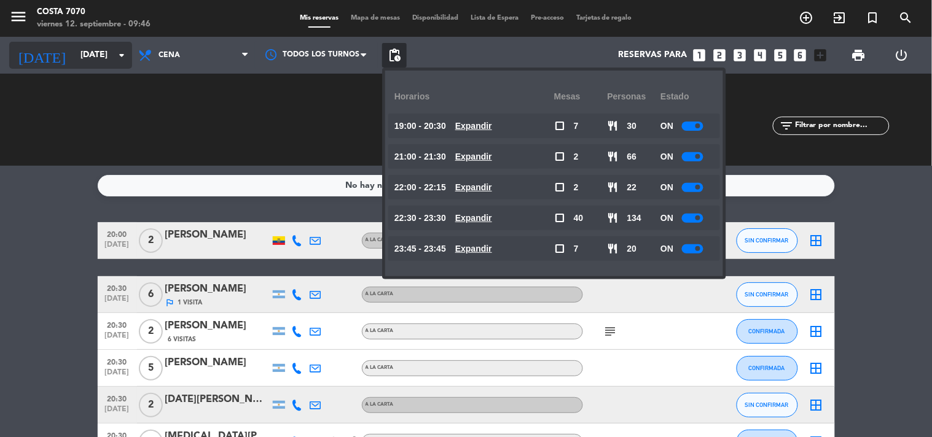
click at [101, 56] on input "[DATE]" at bounding box center [132, 55] width 117 height 22
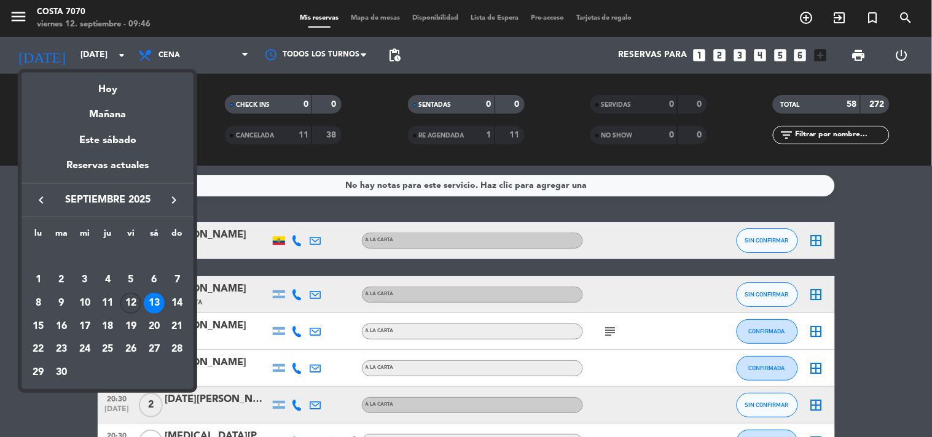
click at [122, 303] on div "12" at bounding box center [130, 303] width 21 height 21
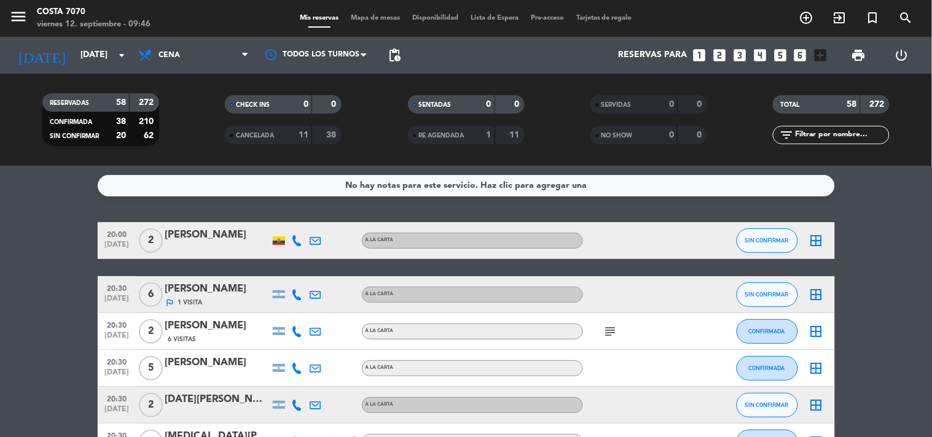
type input "[DATE]"
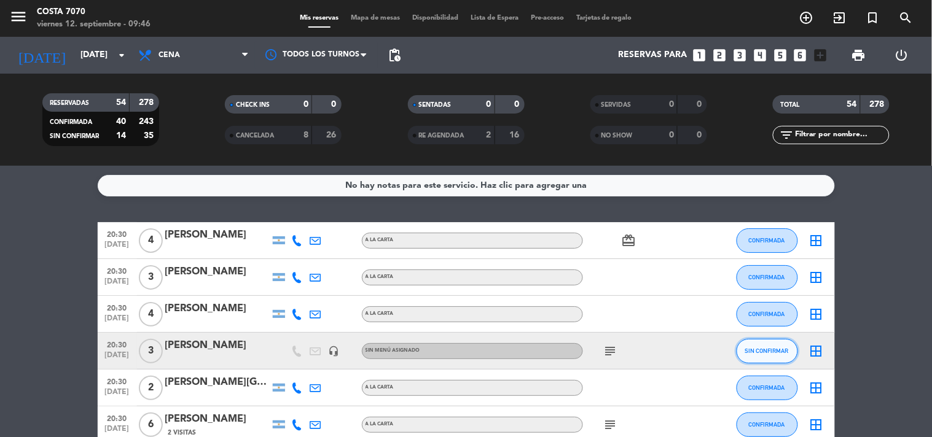
click at [756, 349] on span "SIN CONFIRMAR" at bounding box center [767, 351] width 44 height 7
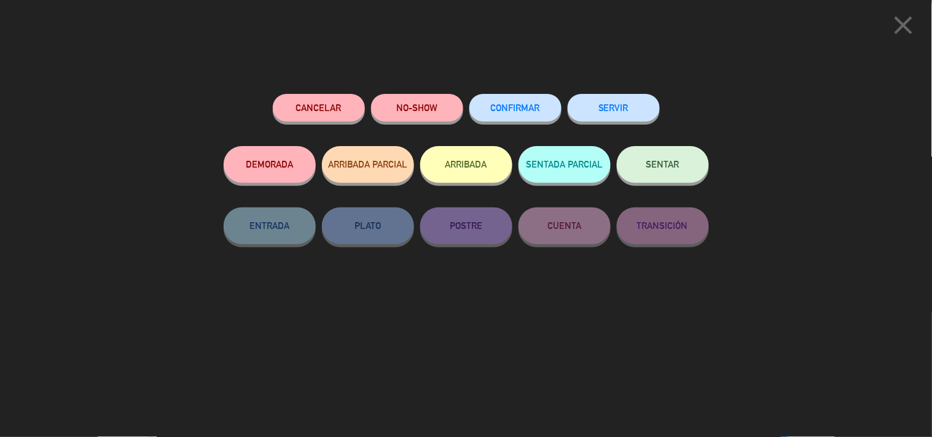
click at [535, 106] on span "CONFIRMAR" at bounding box center [515, 108] width 49 height 10
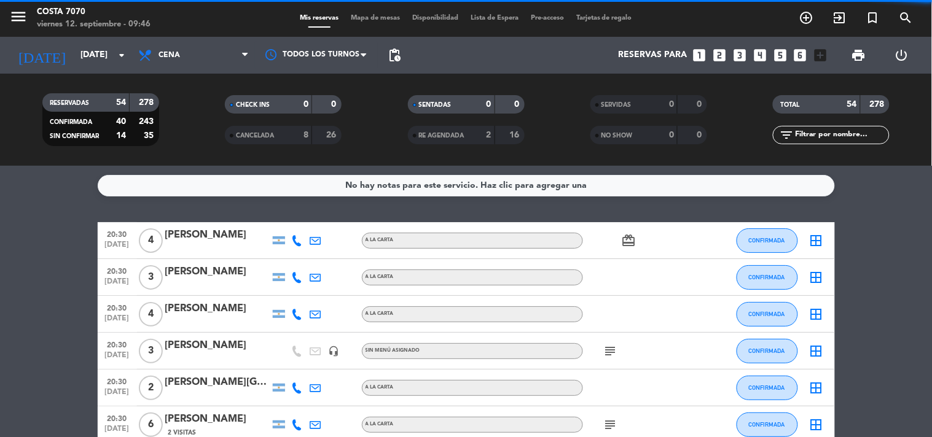
click at [404, 53] on span "pending_actions" at bounding box center [394, 55] width 25 height 25
click at [397, 57] on span "pending_actions" at bounding box center [394, 55] width 15 height 15
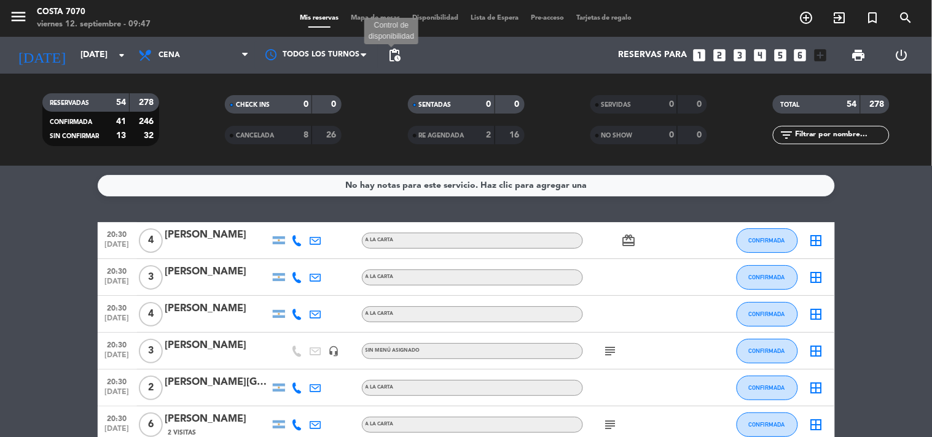
click at [391, 55] on span "pending_actions" at bounding box center [394, 55] width 15 height 15
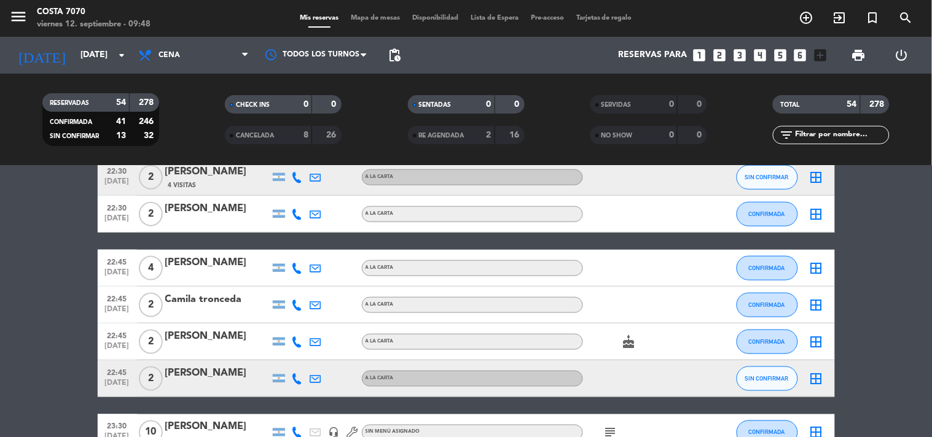
scroll to position [1638, 0]
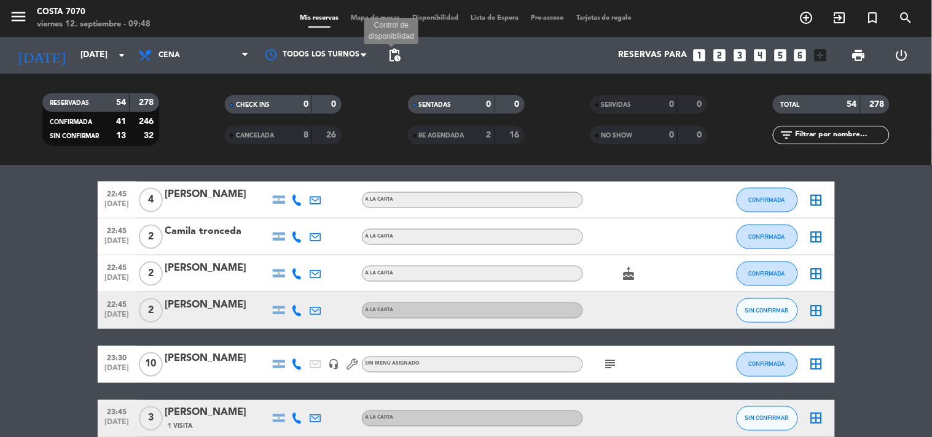
click at [397, 48] on span "pending_actions" at bounding box center [394, 55] width 15 height 15
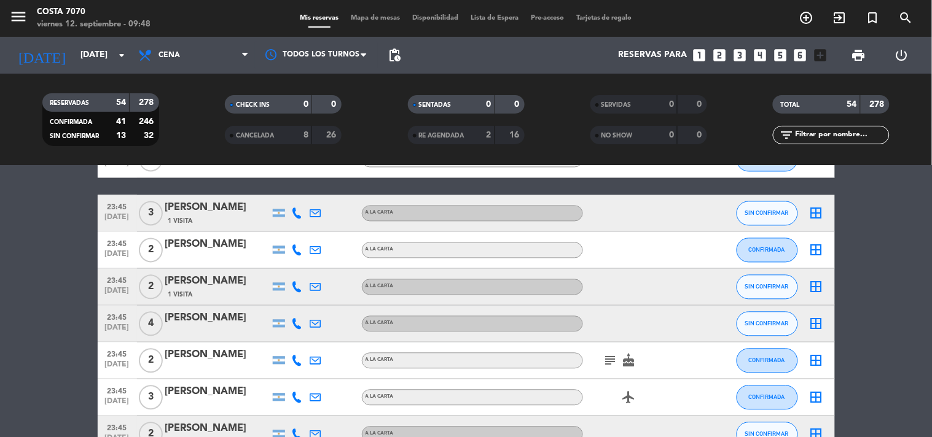
scroll to position [1911, 0]
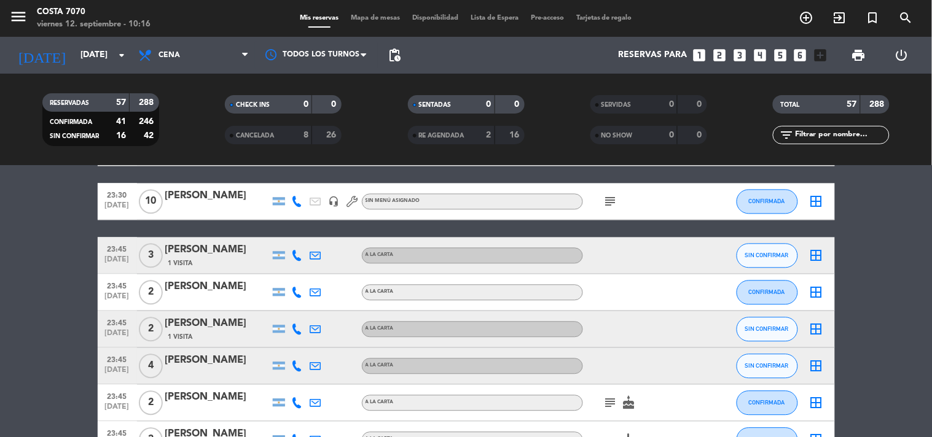
click at [291, 256] on div at bounding box center [297, 256] width 18 height 36
click at [297, 252] on icon at bounding box center [297, 256] width 11 height 11
click at [295, 252] on icon at bounding box center [297, 256] width 11 height 11
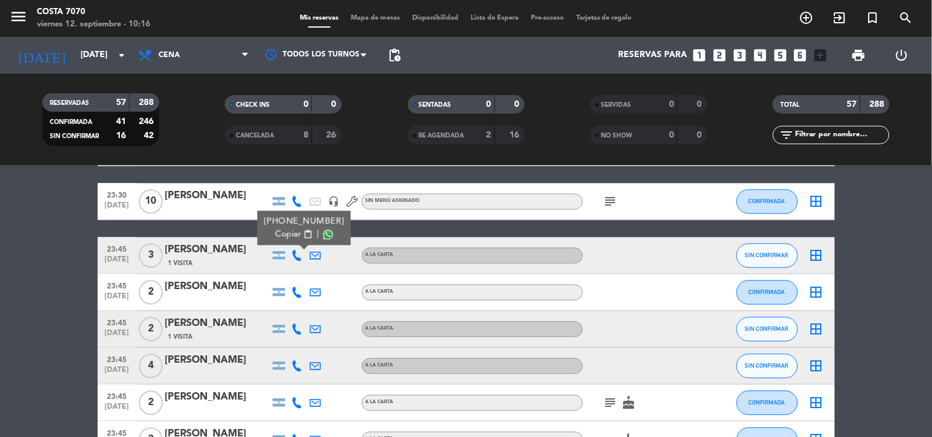
click at [303, 236] on span "content_paste" at bounding box center [307, 234] width 9 height 9
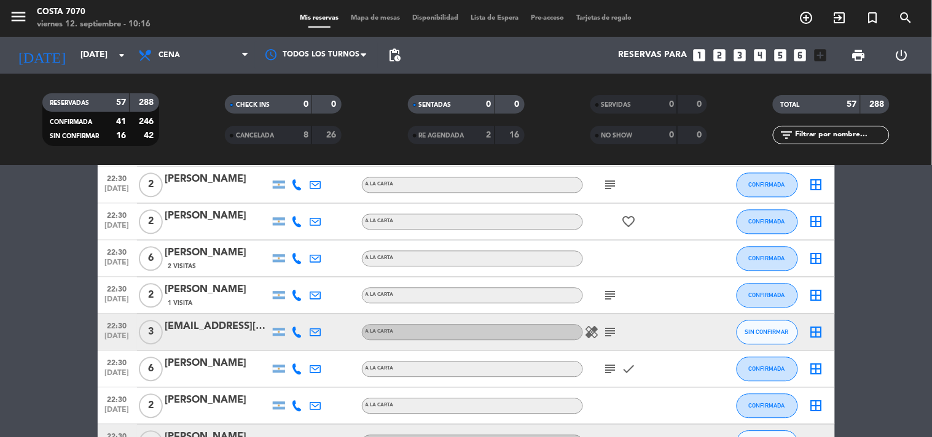
scroll to position [887, 0]
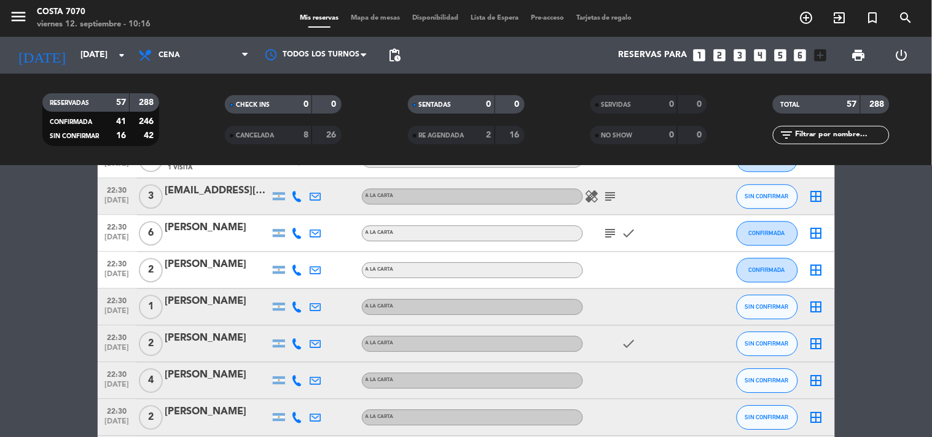
click at [299, 195] on icon at bounding box center [297, 196] width 11 height 11
click at [303, 174] on span "content_paste" at bounding box center [307, 175] width 9 height 9
click at [302, 306] on icon at bounding box center [297, 307] width 11 height 11
click at [294, 291] on button "Copiar content_paste" at bounding box center [293, 285] width 37 height 13
click at [291, 345] on div at bounding box center [297, 344] width 18 height 36
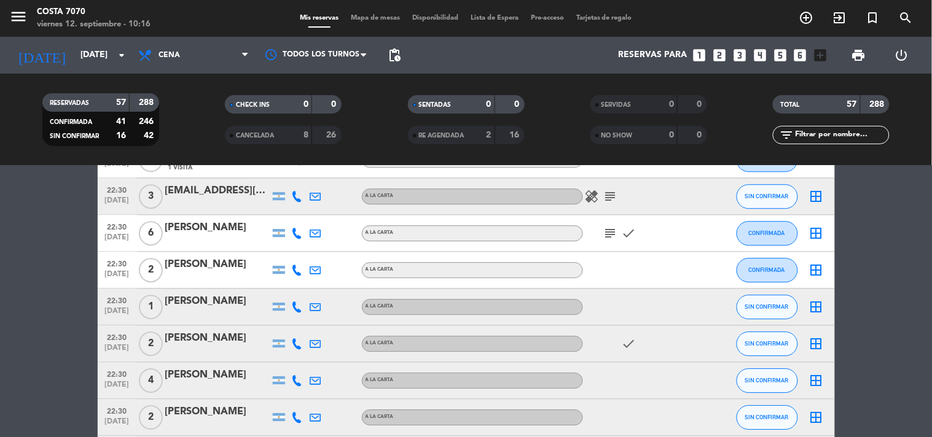
click at [291, 342] on div at bounding box center [297, 344] width 18 height 36
click at [296, 342] on icon at bounding box center [297, 343] width 11 height 11
click at [290, 324] on span "Copiar" at bounding box center [288, 322] width 26 height 13
click at [225, 347] on div at bounding box center [217, 352] width 104 height 10
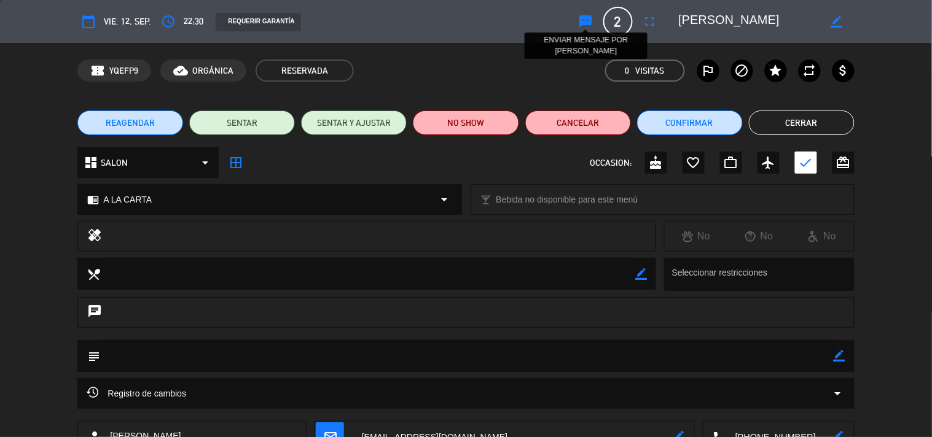
click at [582, 25] on icon "sms" at bounding box center [586, 21] width 15 height 15
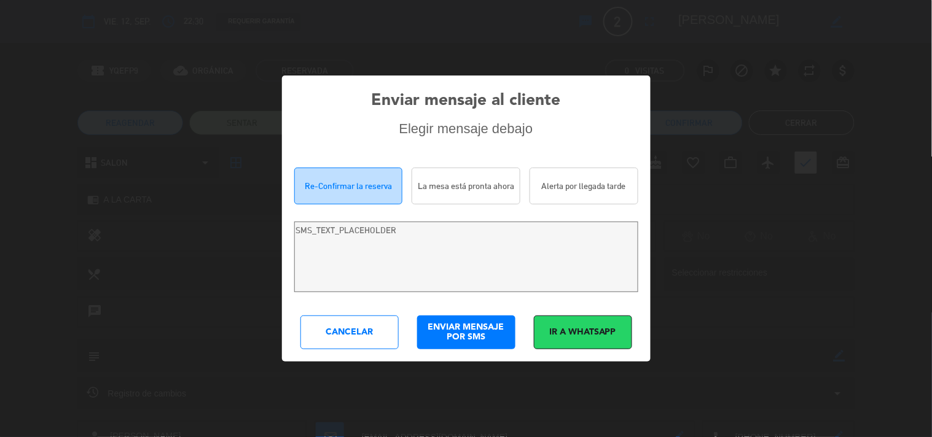
type textarea "Hola [PERSON_NAME]! Estamos escribiendo para re-confirmar su reserva en Costa 7…"
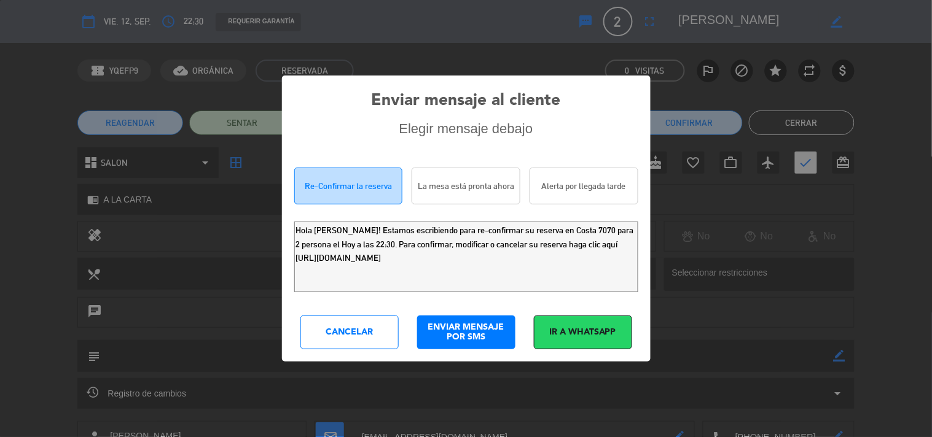
drag, startPoint x: 562, startPoint y: 281, endPoint x: 0, endPoint y: 103, distance: 589.4
click at [0, 111] on div "Enviar mensaje al cliente Elegir mensaje debajo Re-Confirmar la reserva La mesa…" at bounding box center [466, 218] width 932 height 437
click at [365, 341] on div "Cancelar" at bounding box center [349, 333] width 98 height 34
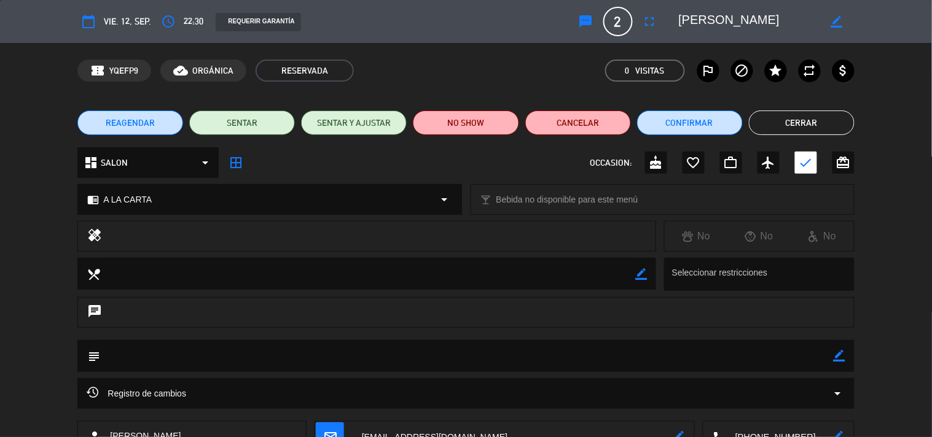
drag, startPoint x: 803, startPoint y: 121, endPoint x: 601, endPoint y: 173, distance: 208.7
click at [800, 121] on button "Cerrar" at bounding box center [802, 123] width 106 height 25
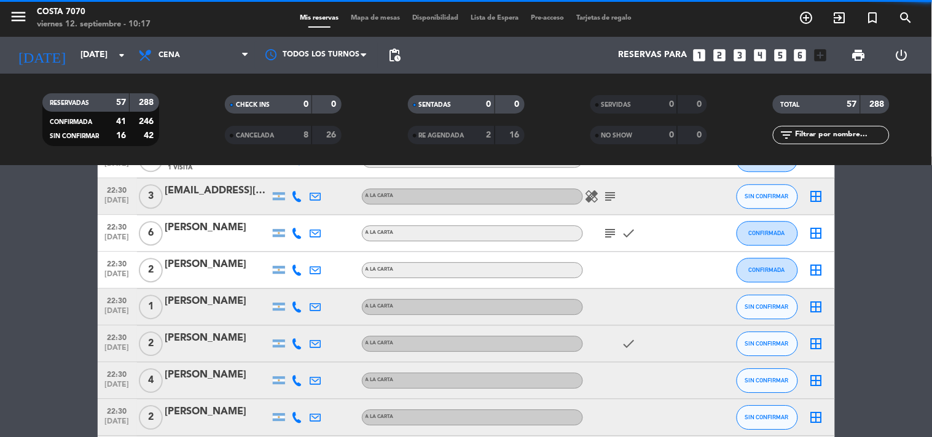
scroll to position [955, 0]
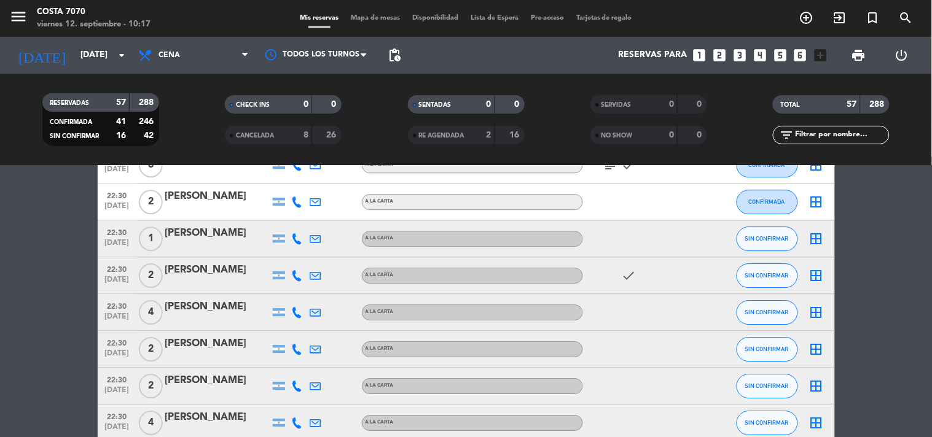
click at [299, 312] on icon at bounding box center [297, 312] width 11 height 11
click at [303, 294] on span "content_paste" at bounding box center [307, 291] width 9 height 9
click at [230, 316] on div at bounding box center [217, 321] width 104 height 10
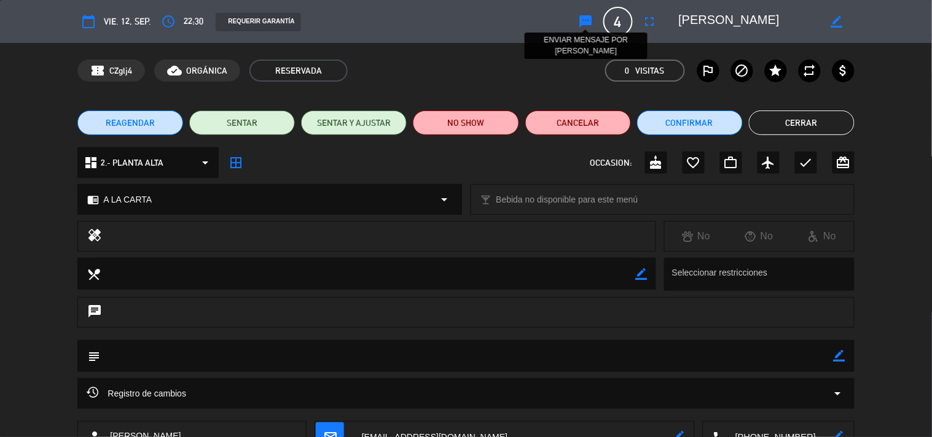
click at [584, 18] on icon "sms" at bounding box center [586, 21] width 15 height 15
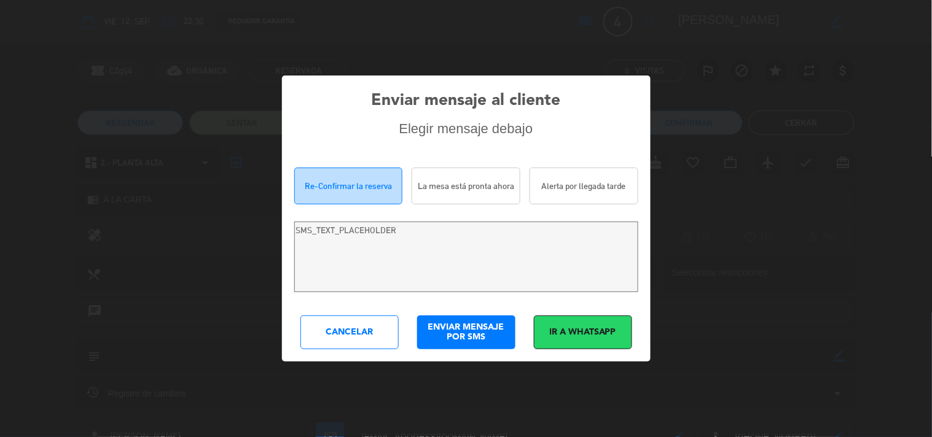
type textarea "Hola [PERSON_NAME]! Estamos escribiendo para re-confirmar su reserva en Costa 7…"
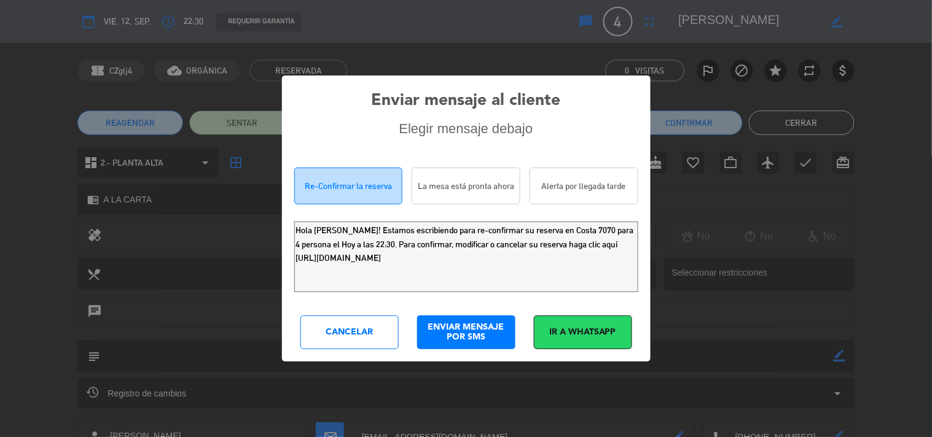
drag, startPoint x: 575, startPoint y: 273, endPoint x: 0, endPoint y: 31, distance: 623.8
click at [0, 63] on div "Enviar mensaje al cliente Elegir mensaje debajo Re-Confirmar la reserva La mesa…" at bounding box center [466, 218] width 932 height 437
click at [378, 348] on div "Cancelar" at bounding box center [349, 333] width 98 height 34
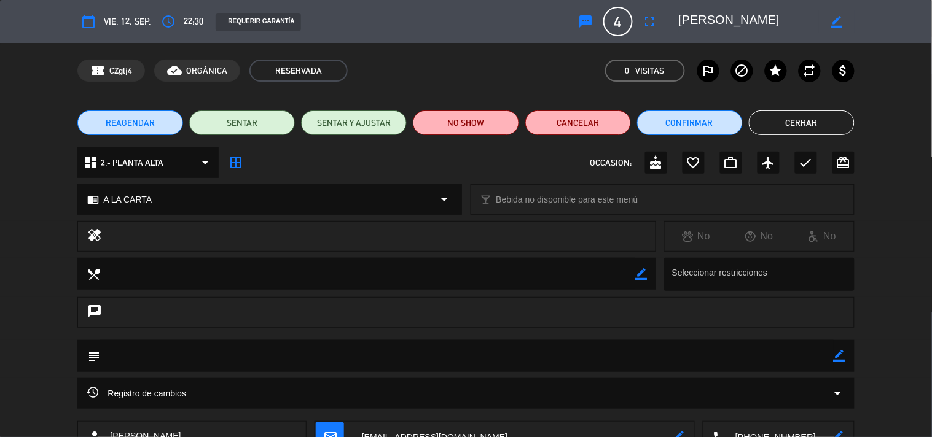
click at [792, 128] on button "Cerrar" at bounding box center [802, 123] width 106 height 25
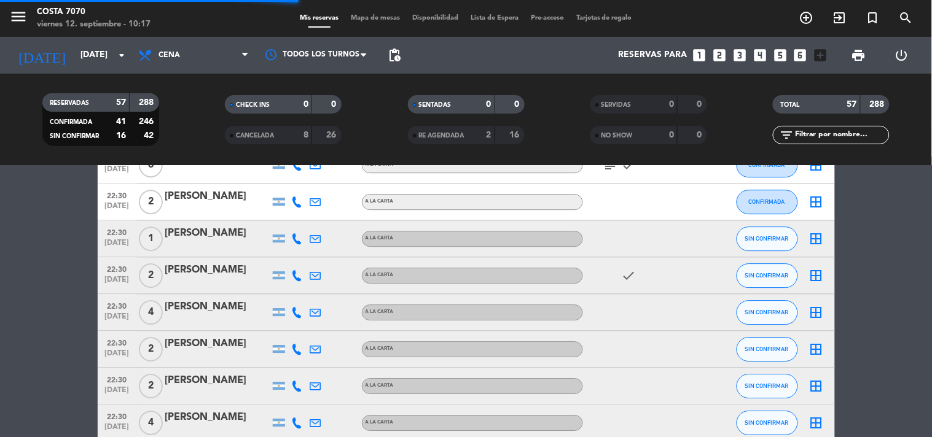
scroll to position [1023, 0]
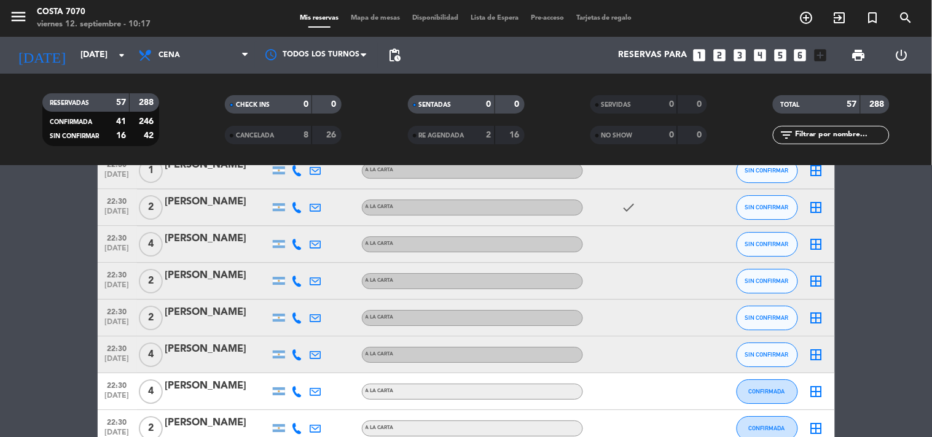
click at [302, 279] on icon at bounding box center [297, 281] width 11 height 11
click at [284, 250] on div "[PHONE_NUMBER]" at bounding box center [304, 247] width 80 height 13
click at [293, 262] on span "Copiar" at bounding box center [288, 260] width 26 height 13
click at [213, 279] on div "[PERSON_NAME]" at bounding box center [217, 276] width 104 height 16
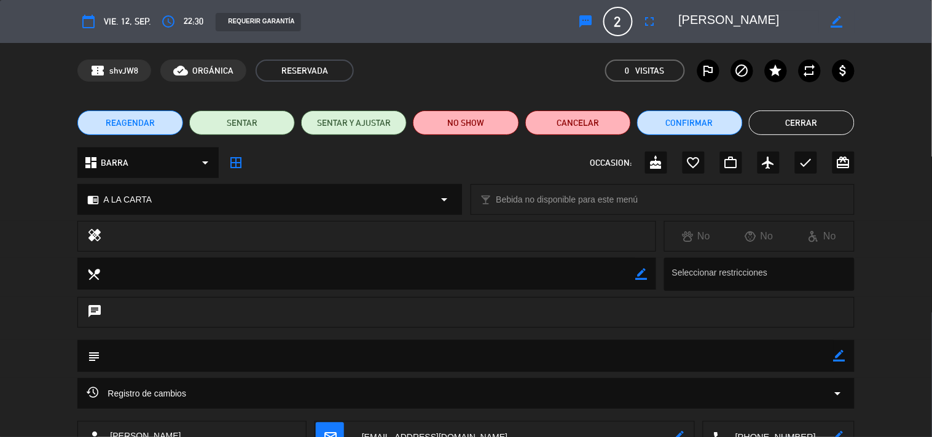
click at [596, 25] on button "sms" at bounding box center [586, 21] width 22 height 22
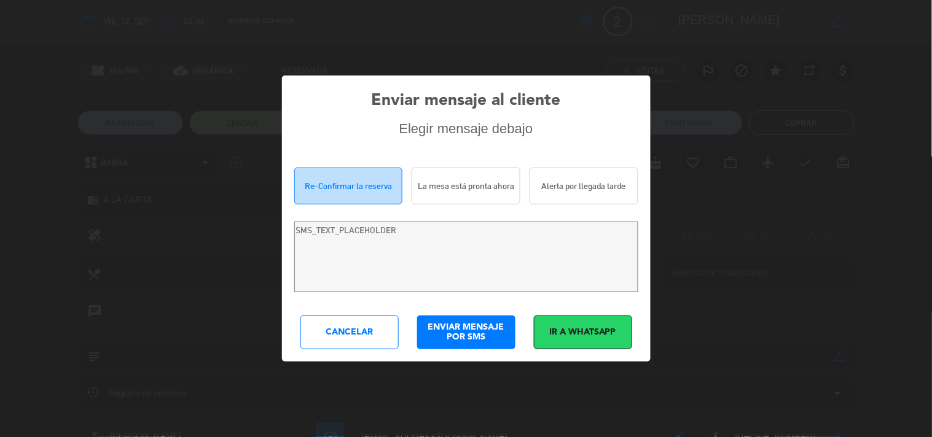
type textarea "Hola [PERSON_NAME]! Estamos escribiendo para re-confirmar su reserva en Costa 7…"
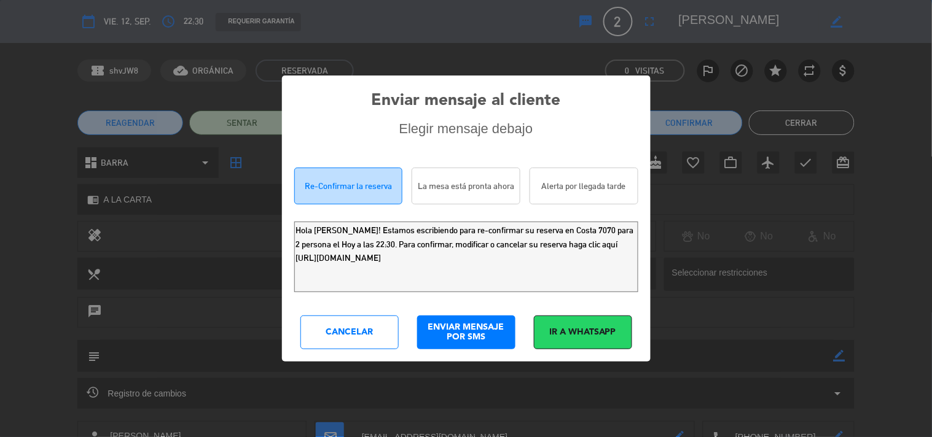
drag, startPoint x: 563, startPoint y: 265, endPoint x: 0, endPoint y: -58, distance: 648.5
click at [0, 0] on html "close × Costa 7070 × chrome_reader_mode Listado de Reservas account_box Cliente…" at bounding box center [466, 218] width 932 height 437
click at [354, 324] on div "Cancelar" at bounding box center [349, 333] width 98 height 34
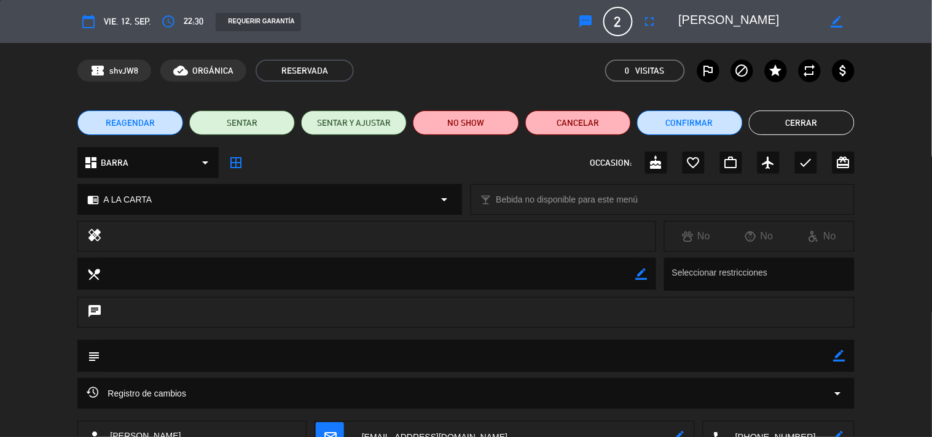
click at [806, 119] on button "Cerrar" at bounding box center [802, 123] width 106 height 25
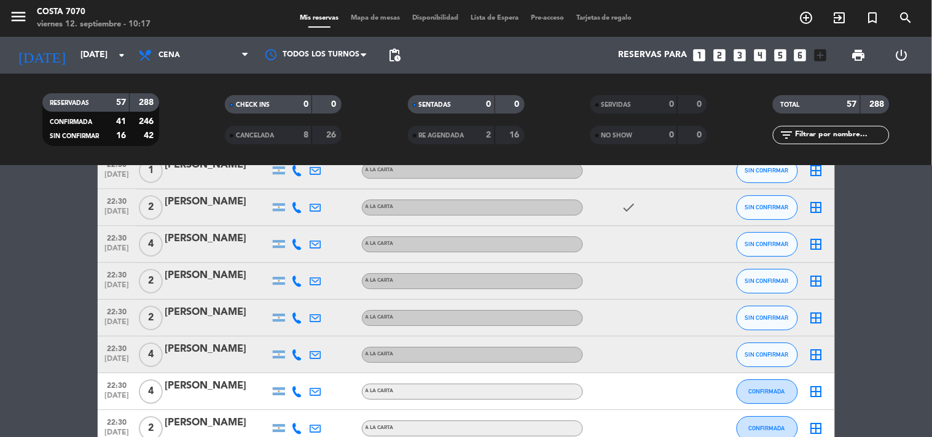
click at [297, 316] on icon at bounding box center [297, 318] width 11 height 11
click at [291, 295] on span "Copiar" at bounding box center [288, 297] width 26 height 13
click at [212, 317] on div "[PERSON_NAME]" at bounding box center [217, 313] width 104 height 16
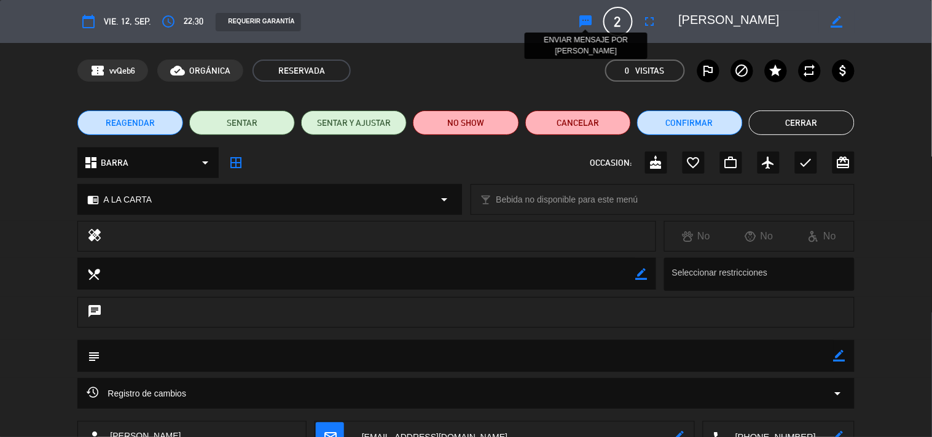
click at [581, 21] on icon "sms" at bounding box center [586, 21] width 15 height 15
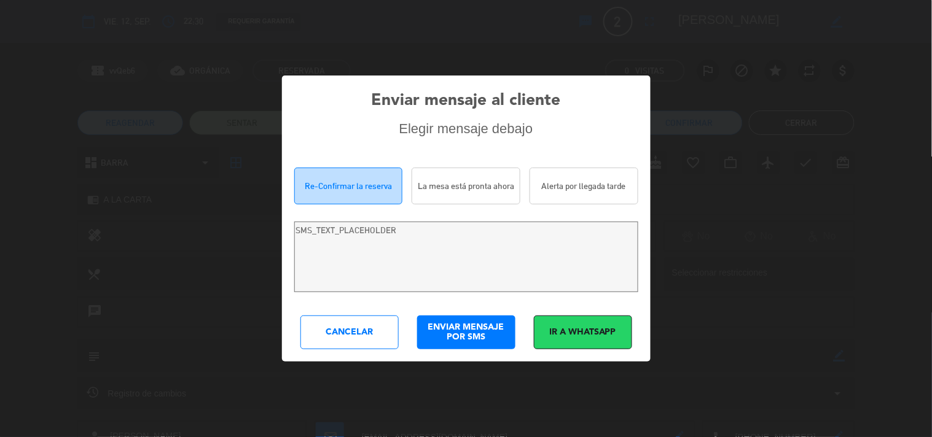
type textarea "[PERSON_NAME]! Estamos escribiendo para re-confirmar su reserva en Costa 7070 p…"
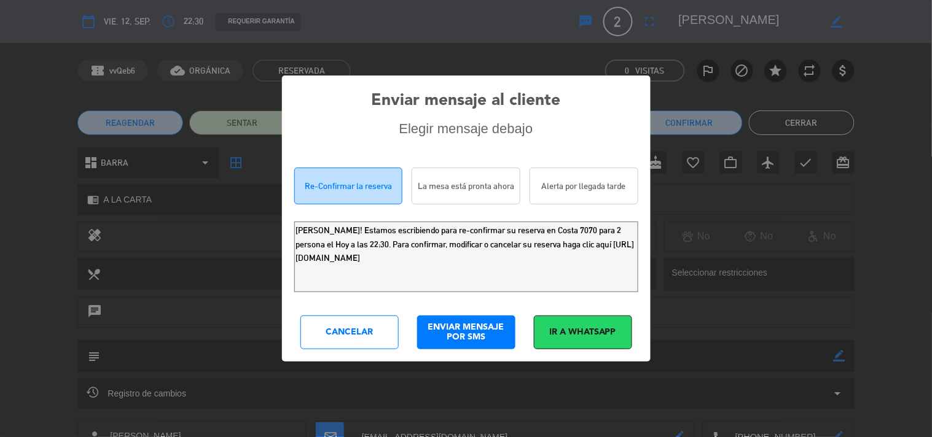
drag, startPoint x: 549, startPoint y: 270, endPoint x: 0, endPoint y: 102, distance: 573.8
click at [0, 114] on div "Enviar mensaje al cliente Elegir mensaje debajo Re-Confirmar la reserva La mesa…" at bounding box center [466, 218] width 932 height 437
click at [346, 345] on div "Cancelar" at bounding box center [349, 333] width 98 height 34
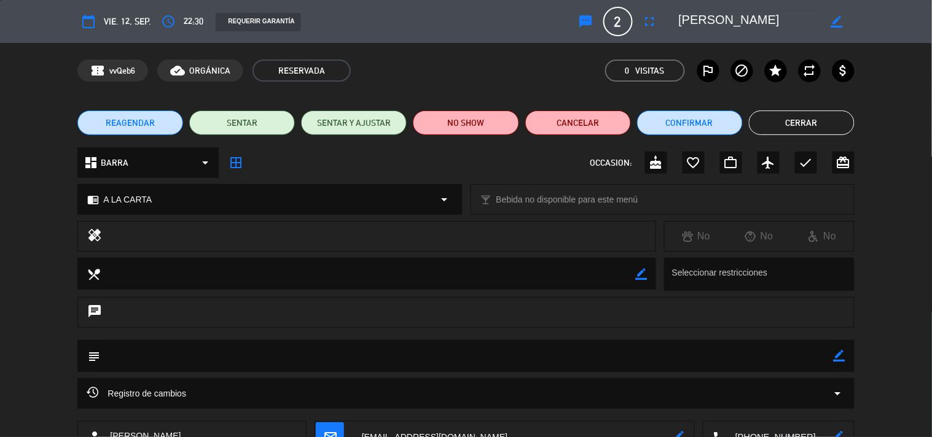
click at [814, 129] on button "Cerrar" at bounding box center [802, 123] width 106 height 25
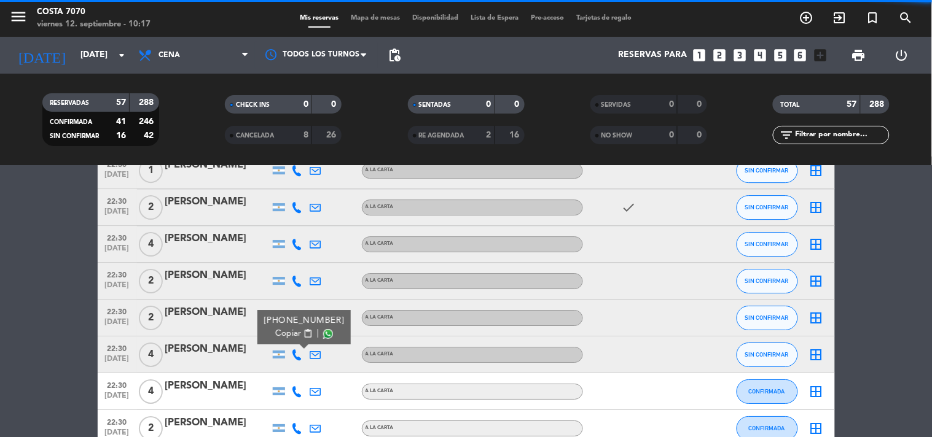
click at [294, 329] on button "Copiar content_paste" at bounding box center [293, 333] width 37 height 13
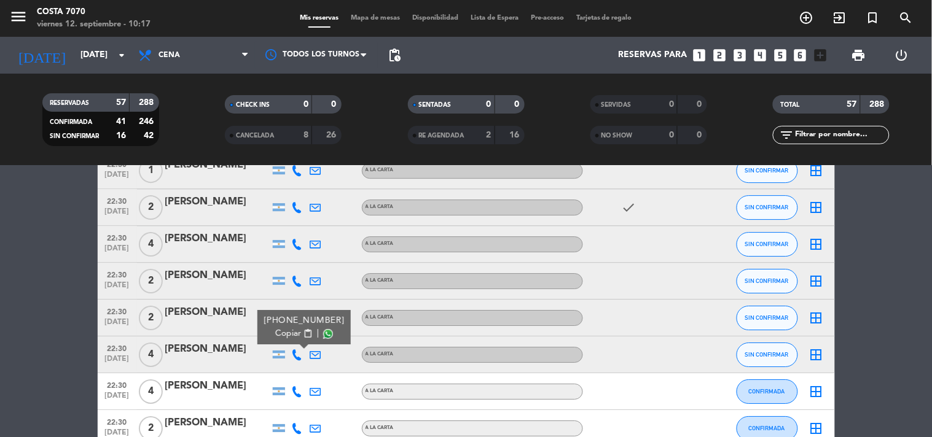
click at [227, 350] on div "[PERSON_NAME]" at bounding box center [217, 350] width 104 height 16
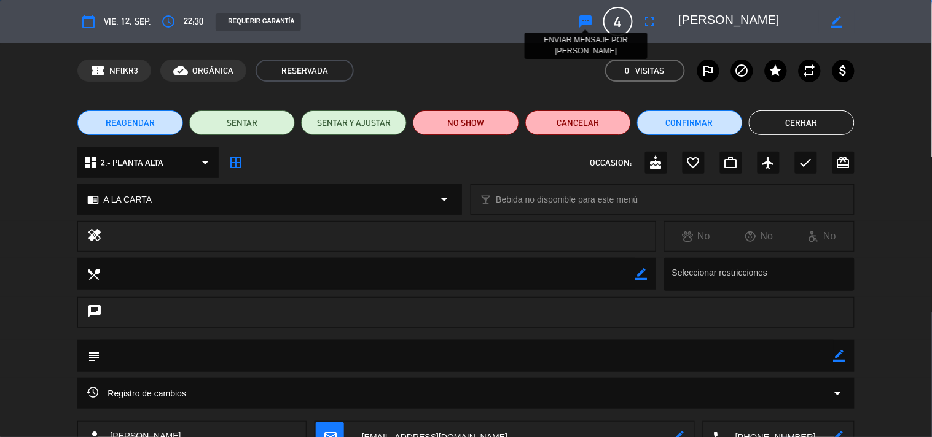
click at [593, 20] on icon "sms" at bounding box center [586, 21] width 15 height 15
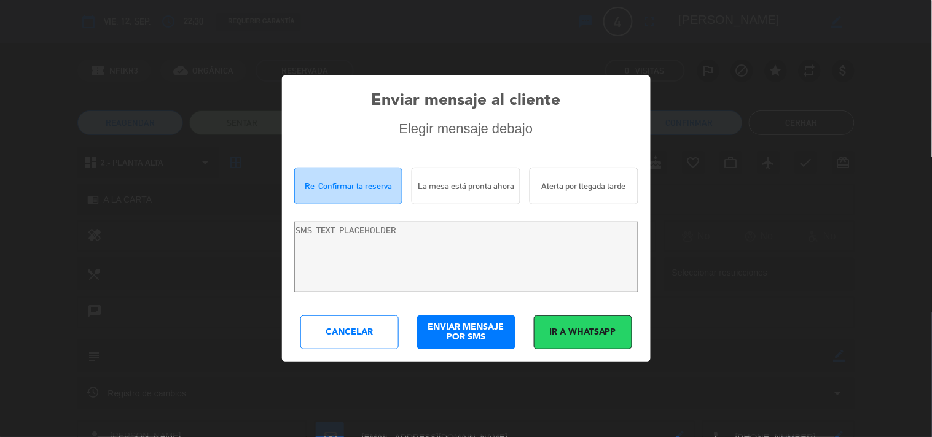
type textarea "[PERSON_NAME] Rapuzzk! Estamos escribiendo para re-confirmar su reserva en Cost…"
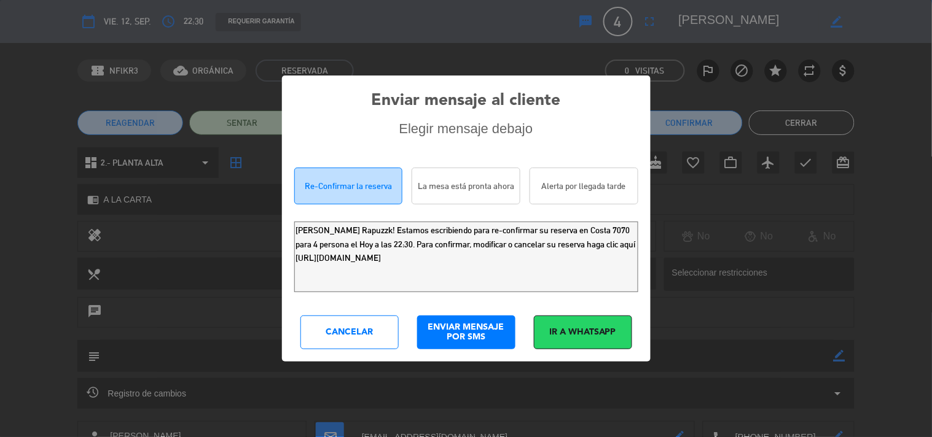
drag, startPoint x: 603, startPoint y: 271, endPoint x: 0, endPoint y: 39, distance: 645.8
click at [0, 59] on div "Enviar mensaje al cliente Elegir mensaje debajo Re-Confirmar la reserva La mesa…" at bounding box center [466, 218] width 932 height 437
click at [357, 338] on div "Cancelar" at bounding box center [349, 333] width 98 height 34
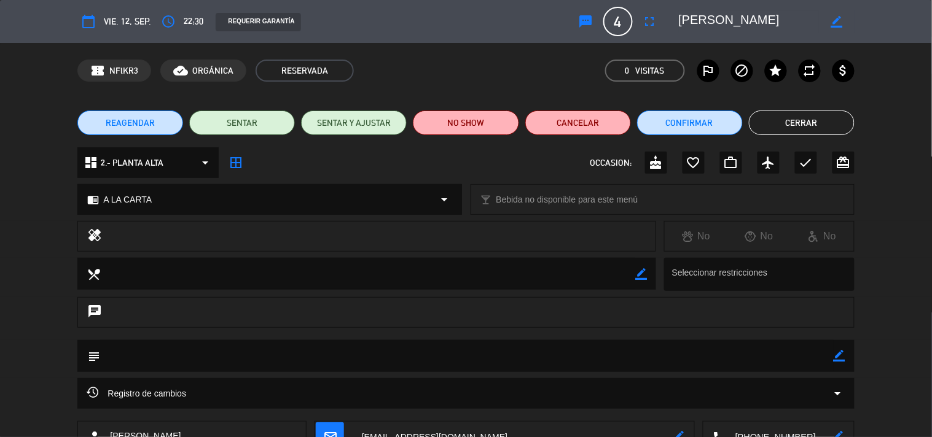
click at [812, 112] on button "Cerrar" at bounding box center [802, 123] width 106 height 25
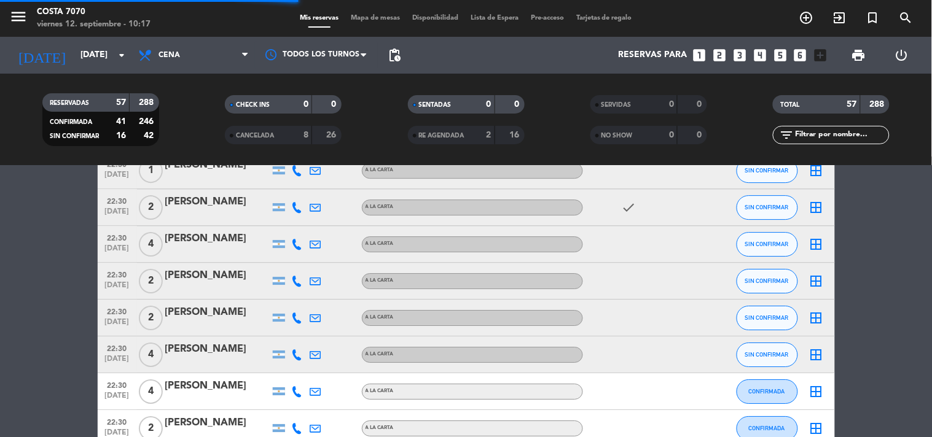
scroll to position [1297, 0]
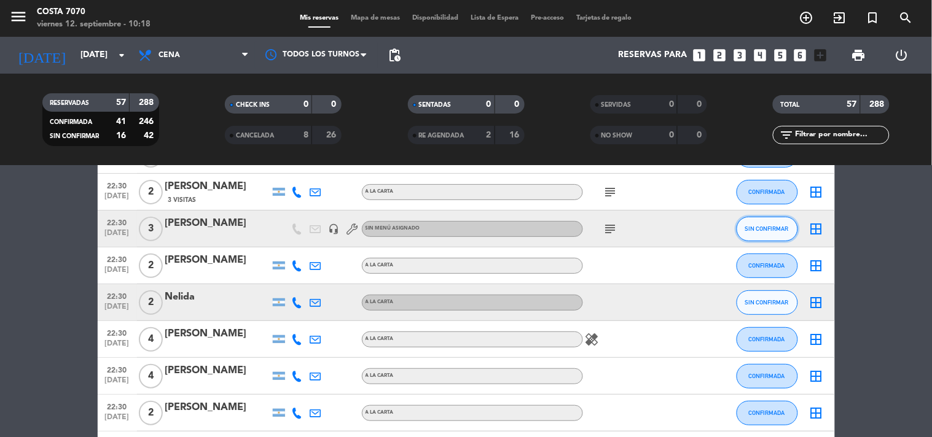
click at [749, 230] on span "SIN CONFIRMAR" at bounding box center [767, 228] width 44 height 7
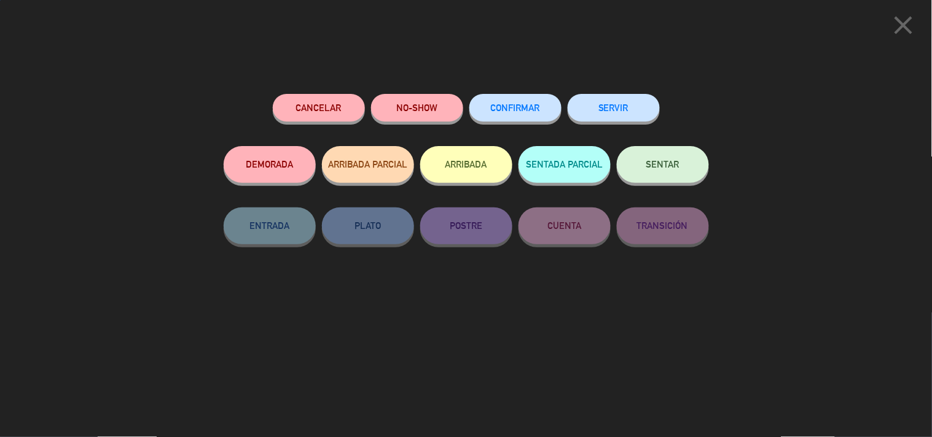
drag, startPoint x: 529, startPoint y: 108, endPoint x: 531, endPoint y: 115, distance: 6.9
click at [531, 109] on span "CONFIRMAR" at bounding box center [515, 108] width 49 height 10
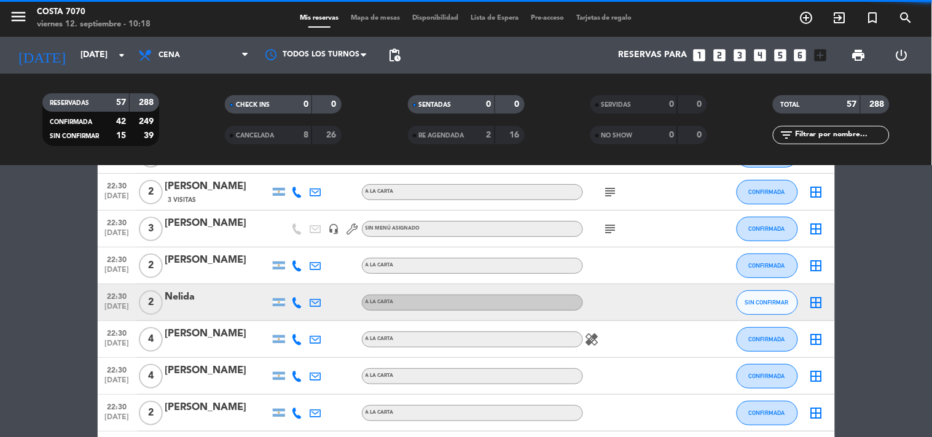
click at [299, 302] on icon at bounding box center [297, 302] width 11 height 11
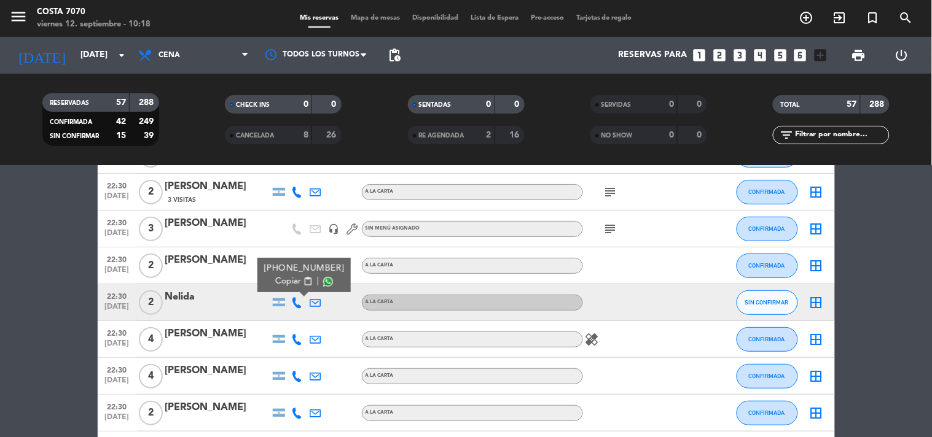
click at [290, 287] on span "Copiar" at bounding box center [288, 281] width 26 height 13
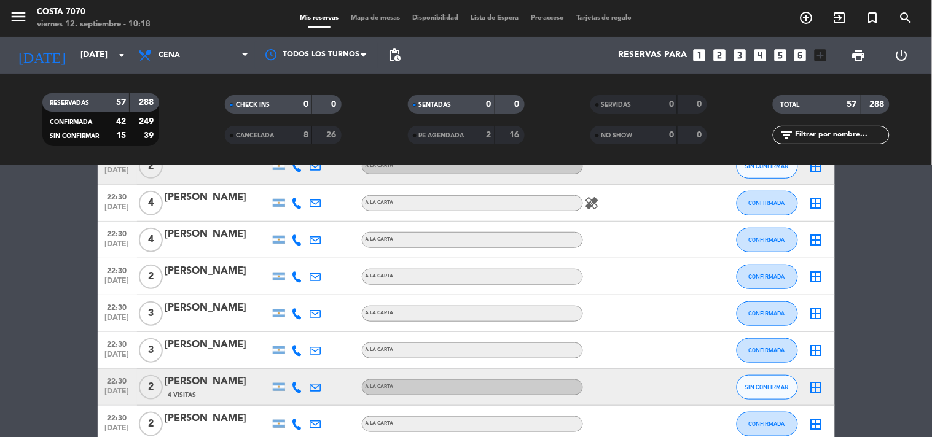
scroll to position [1569, 0]
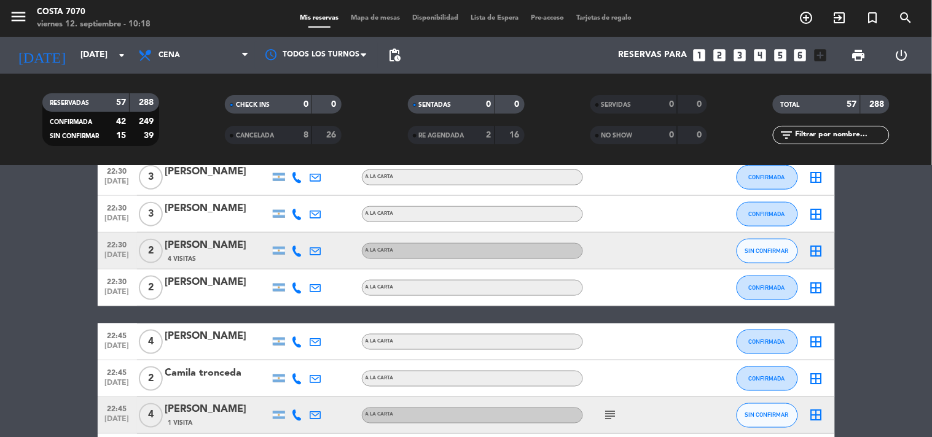
click at [298, 253] on icon at bounding box center [297, 251] width 11 height 11
click at [303, 230] on span "content_paste" at bounding box center [307, 229] width 9 height 9
click at [228, 260] on div "4 Visitas" at bounding box center [217, 259] width 104 height 10
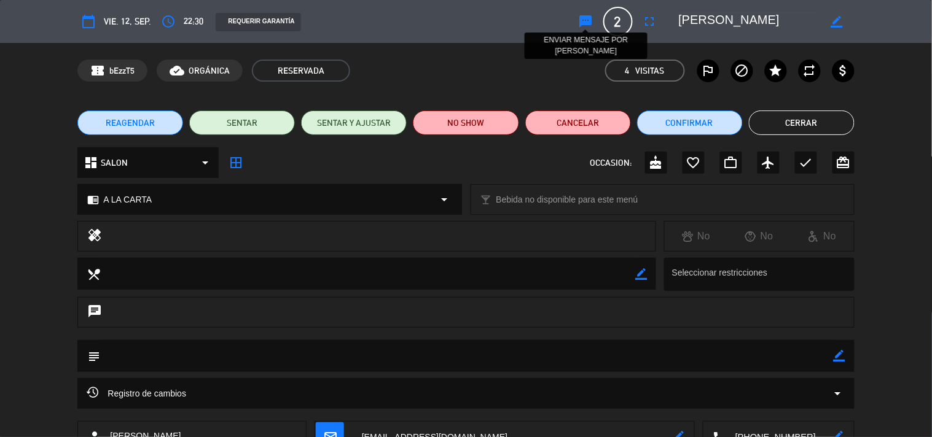
click at [587, 20] on icon "sms" at bounding box center [586, 21] width 15 height 15
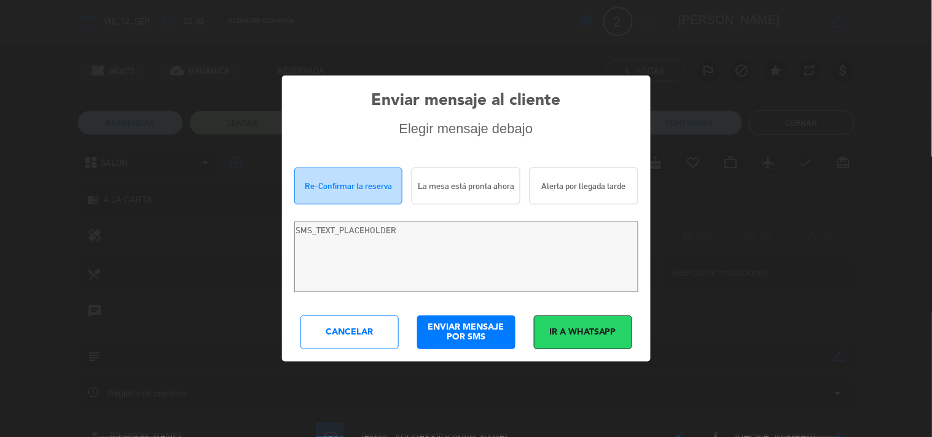
type textarea "[PERSON_NAME]! Estamos escribiendo para re-confirmar su reserva en Costa 7070 p…"
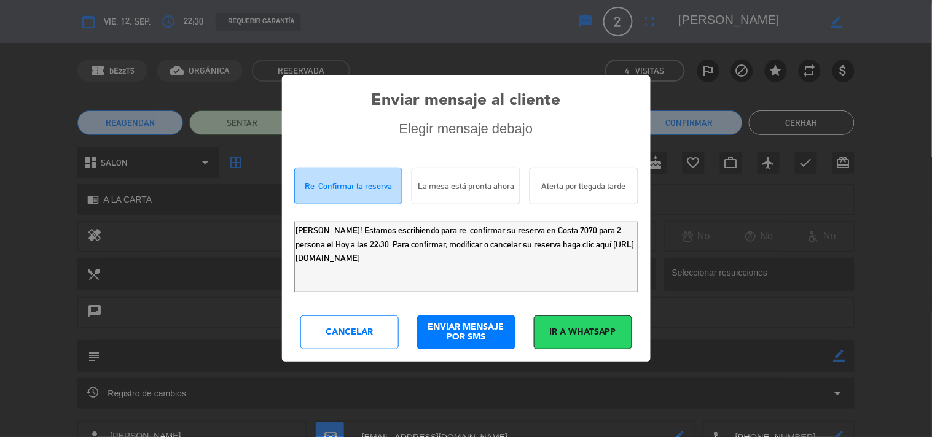
drag, startPoint x: 572, startPoint y: 267, endPoint x: 0, endPoint y: 121, distance: 590.1
click at [4, 139] on div "Enviar mensaje al cliente Elegir mensaje debajo Re-Confirmar la reserva La mesa…" at bounding box center [466, 218] width 932 height 437
click at [351, 330] on div "Cancelar" at bounding box center [349, 333] width 98 height 34
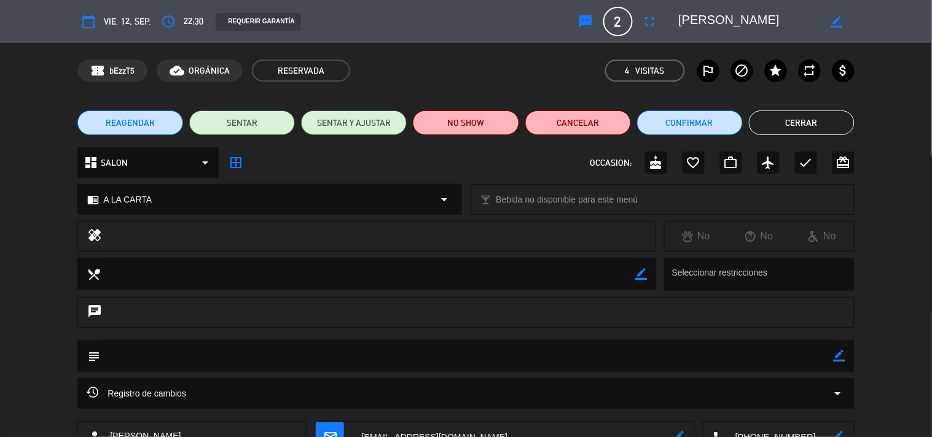
drag, startPoint x: 821, startPoint y: 118, endPoint x: 806, endPoint y: 118, distance: 15.4
click at [821, 118] on button "Cerrar" at bounding box center [802, 123] width 106 height 25
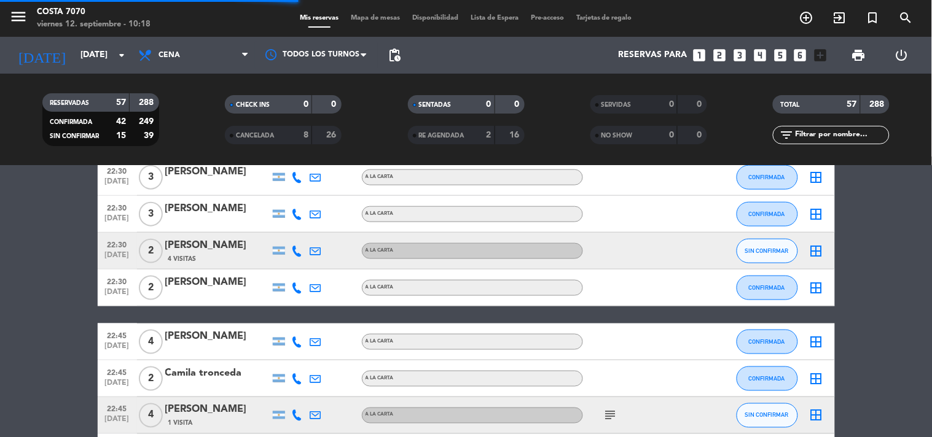
scroll to position [1706, 0]
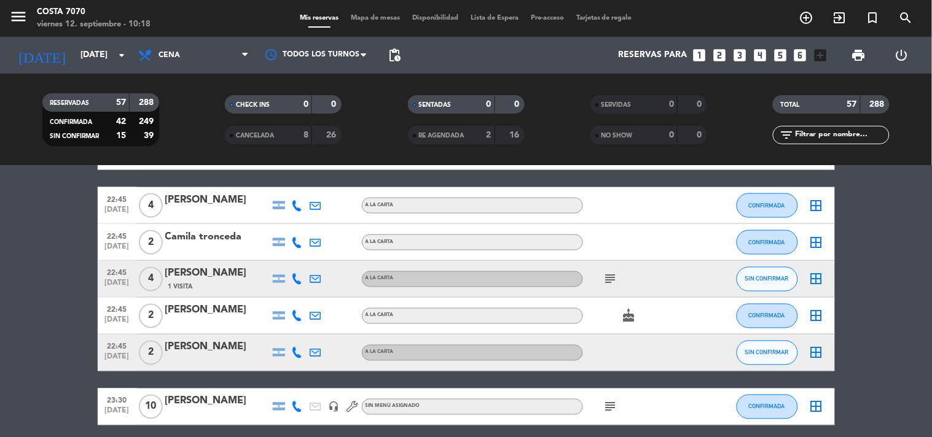
drag, startPoint x: 299, startPoint y: 283, endPoint x: 297, endPoint y: 276, distance: 6.3
click at [299, 281] on icon at bounding box center [297, 279] width 11 height 11
click at [295, 249] on div "[PHONE_NUMBER]" at bounding box center [304, 245] width 80 height 13
click at [295, 251] on div "[PHONE_NUMBER] Copiar content_paste |" at bounding box center [304, 252] width 80 height 26
click at [295, 252] on button "Copiar content_paste" at bounding box center [293, 258] width 37 height 13
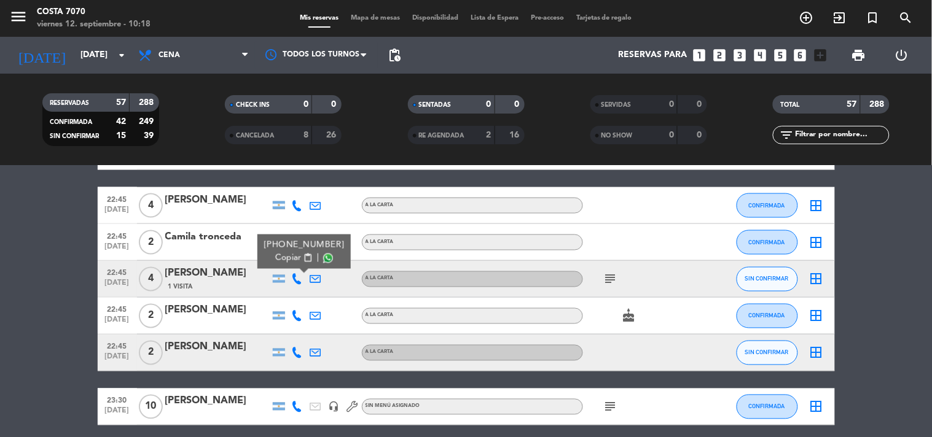
click at [212, 284] on div "1 Visita" at bounding box center [217, 287] width 104 height 10
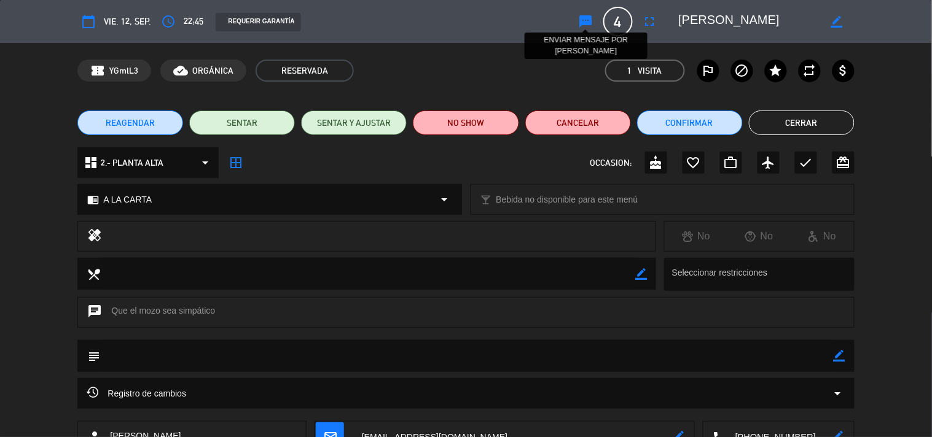
click at [585, 23] on icon "sms" at bounding box center [586, 21] width 15 height 15
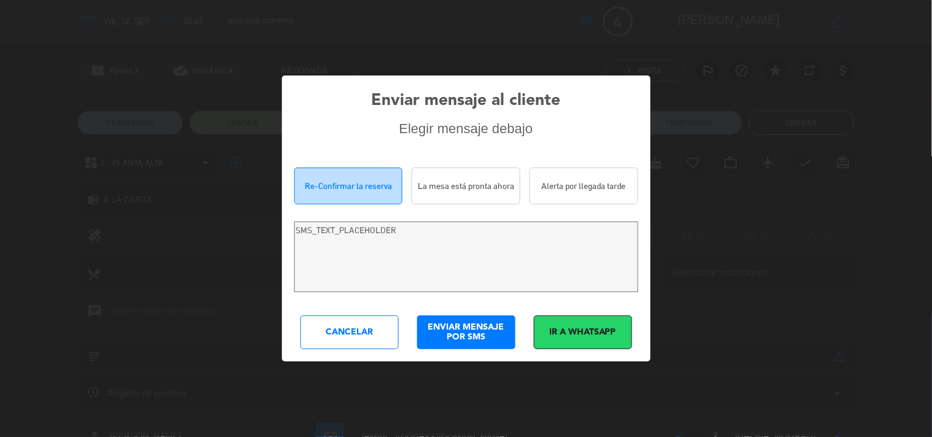
type textarea "[PERSON_NAME]! Estamos escribiendo para re-confirmar su reserva en Costa 7070 p…"
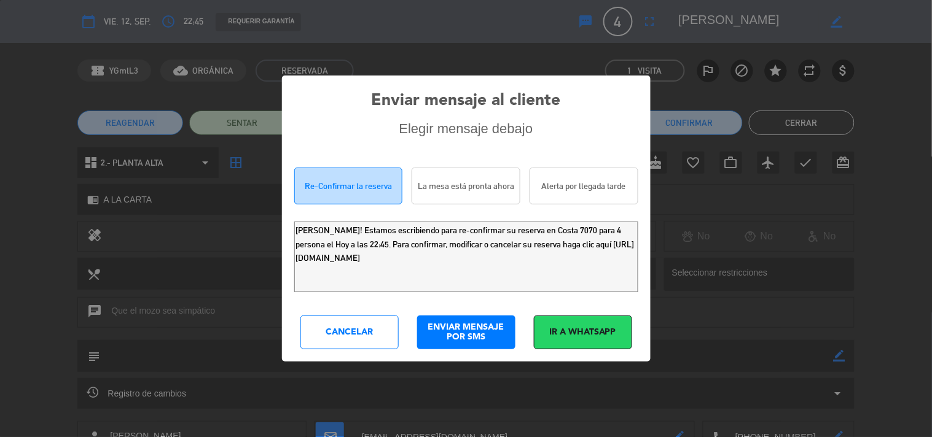
drag, startPoint x: 576, startPoint y: 258, endPoint x: 0, endPoint y: 53, distance: 611.6
click at [0, 58] on div "Enviar mensaje al cliente Elegir mensaje debajo Re-Confirmar la reserva La mesa…" at bounding box center [466, 218] width 932 height 437
click at [350, 338] on div "Cancelar" at bounding box center [349, 333] width 98 height 34
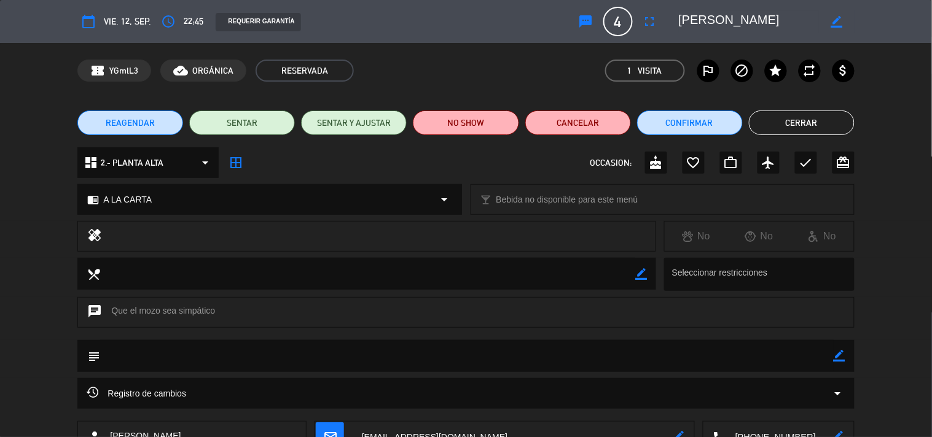
click at [837, 112] on button "Cerrar" at bounding box center [802, 123] width 106 height 25
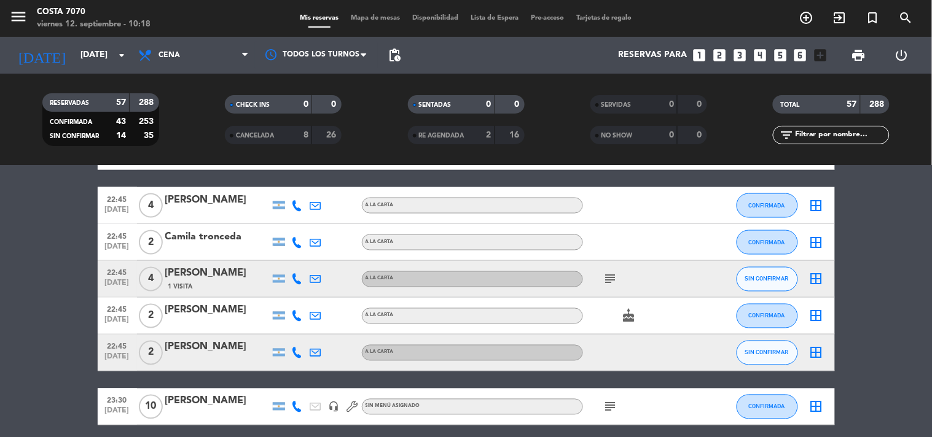
click at [296, 348] on icon at bounding box center [297, 353] width 11 height 11
click at [293, 328] on span "Copiar" at bounding box center [288, 332] width 26 height 13
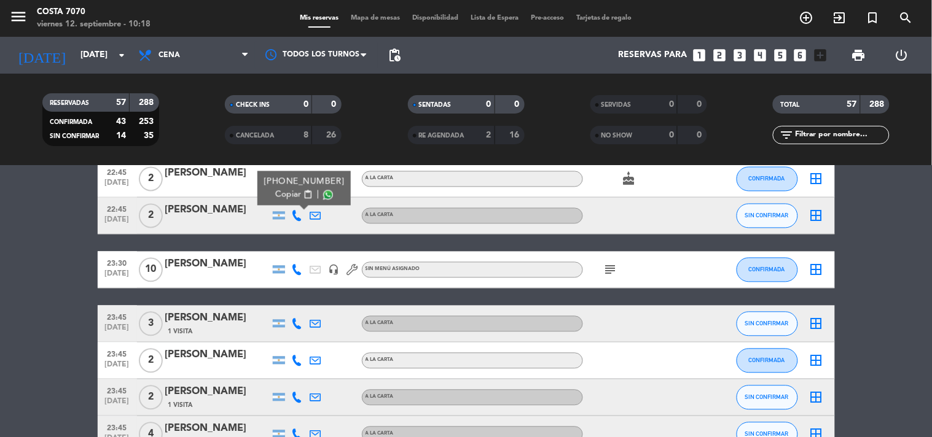
scroll to position [1911, 0]
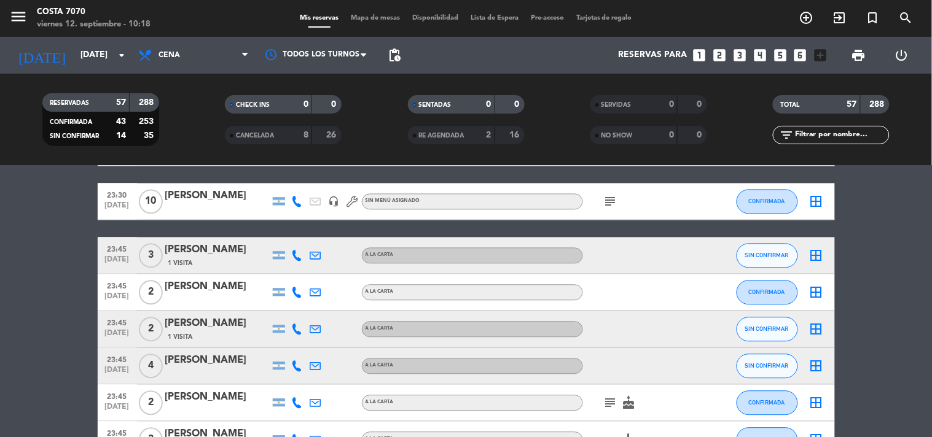
click at [302, 257] on div at bounding box center [297, 256] width 18 height 36
click at [300, 251] on icon at bounding box center [297, 256] width 11 height 11
drag, startPoint x: 289, startPoint y: 236, endPoint x: 281, endPoint y: 214, distance: 24.1
click at [287, 235] on span "Copiar" at bounding box center [288, 234] width 26 height 13
click at [228, 259] on div "1 Visita" at bounding box center [217, 264] width 104 height 10
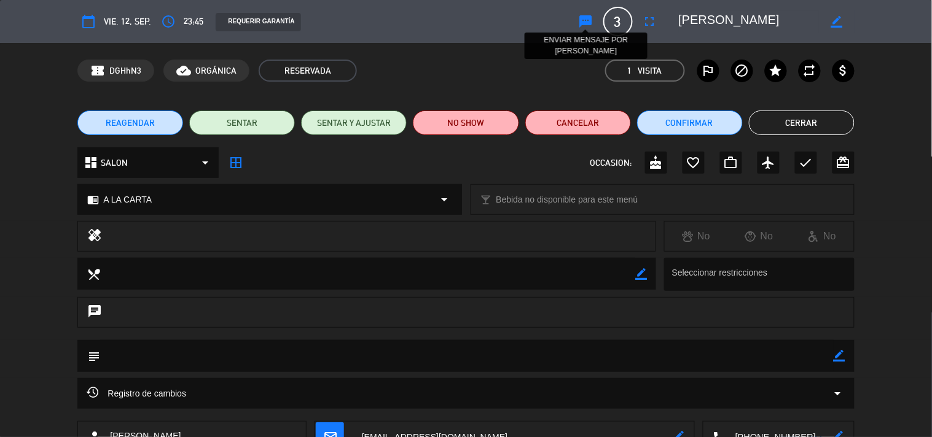
click at [584, 15] on icon "sms" at bounding box center [586, 21] width 15 height 15
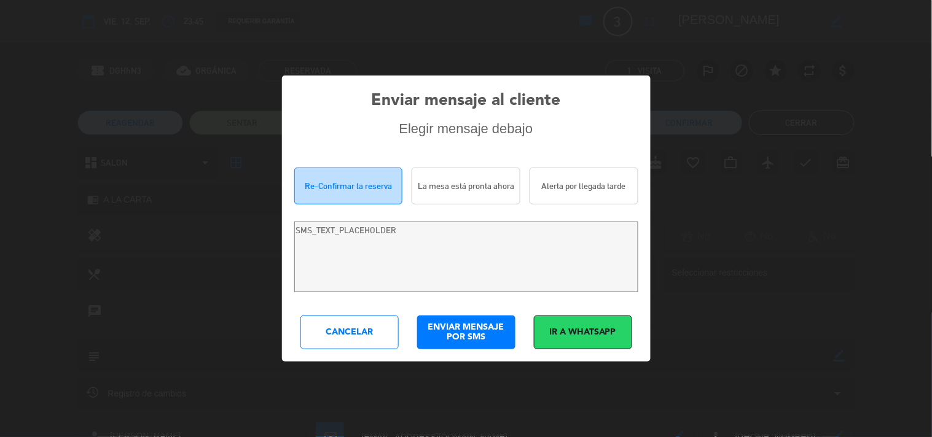
type textarea "[PERSON_NAME]! Estamos escribiendo para re-confirmar su reserva en Costa 7070 p…"
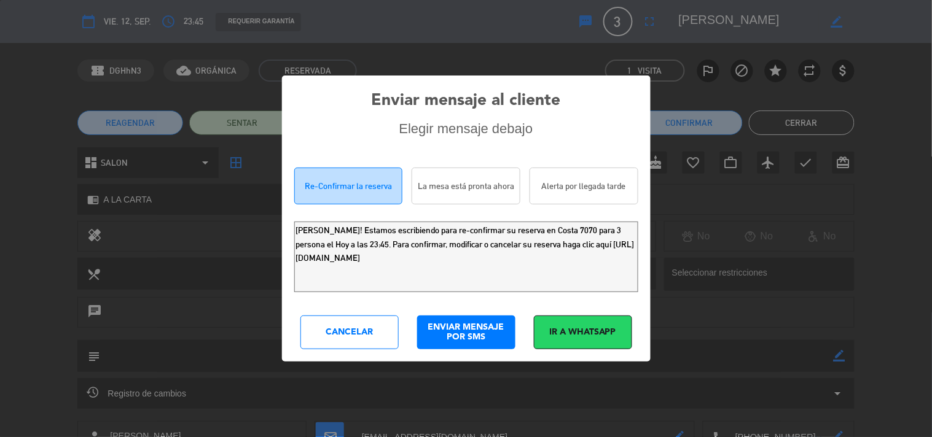
drag, startPoint x: 490, startPoint y: 259, endPoint x: 0, endPoint y: 93, distance: 517.3
click at [0, 157] on div "Enviar mensaje al cliente Elegir mensaje debajo Re-Confirmar la reserva La mesa…" at bounding box center [466, 218] width 932 height 437
click at [349, 339] on div "Cancelar" at bounding box center [349, 333] width 98 height 34
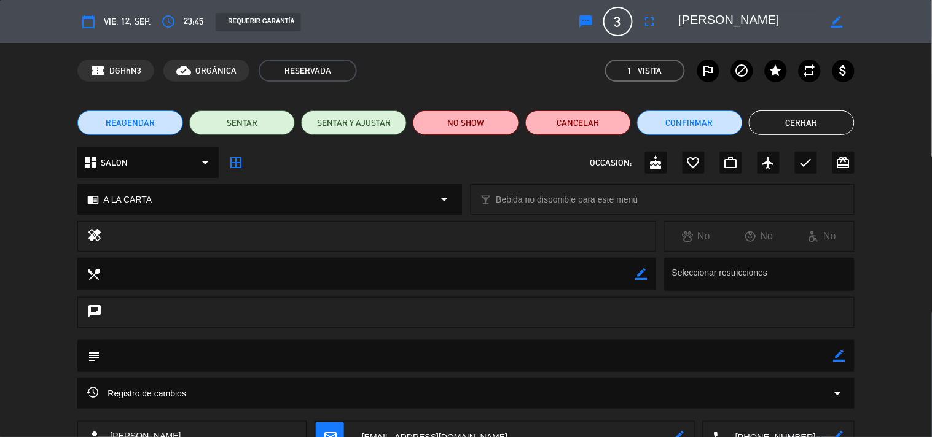
click at [793, 124] on button "Cerrar" at bounding box center [802, 123] width 106 height 25
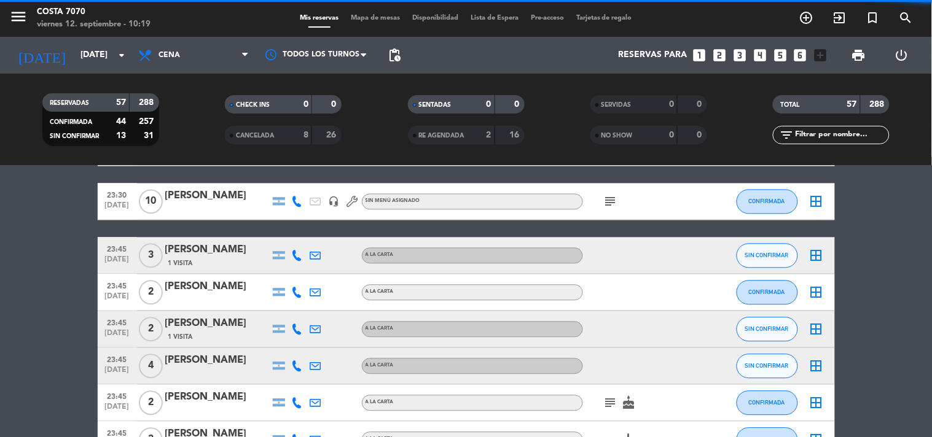
click at [292, 330] on icon at bounding box center [297, 329] width 11 height 11
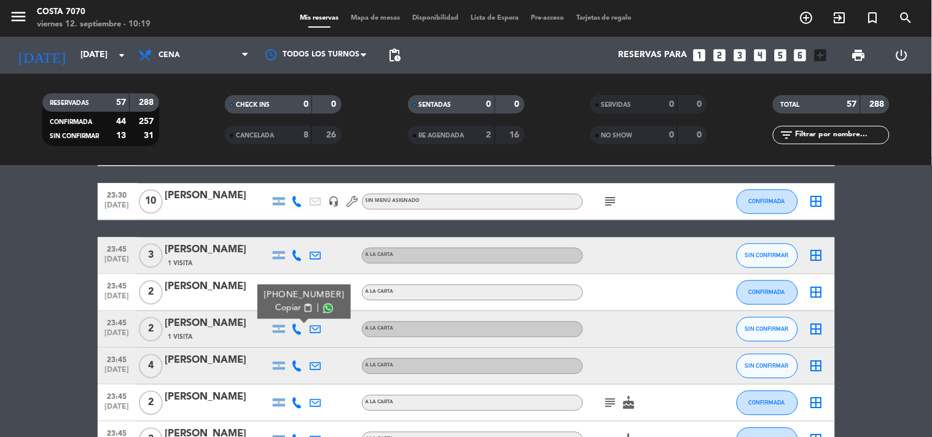
click at [303, 309] on span "content_paste" at bounding box center [307, 308] width 9 height 9
click at [213, 330] on div "[PERSON_NAME]" at bounding box center [217, 324] width 104 height 16
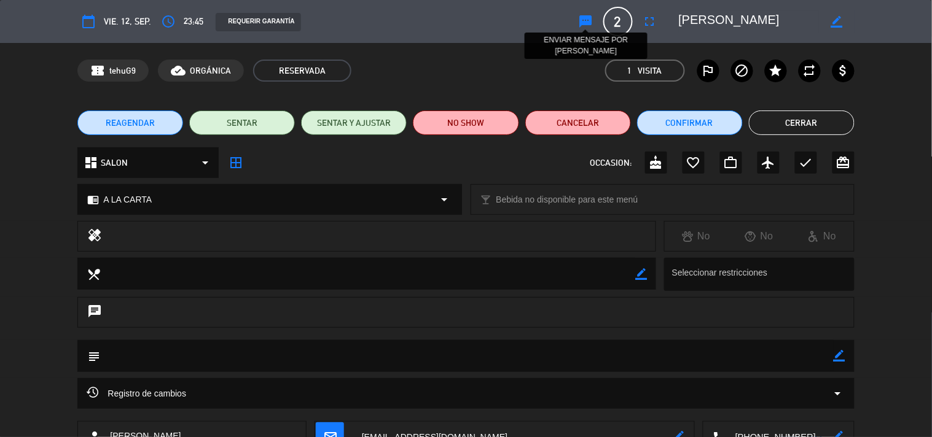
click at [584, 16] on icon "sms" at bounding box center [586, 21] width 15 height 15
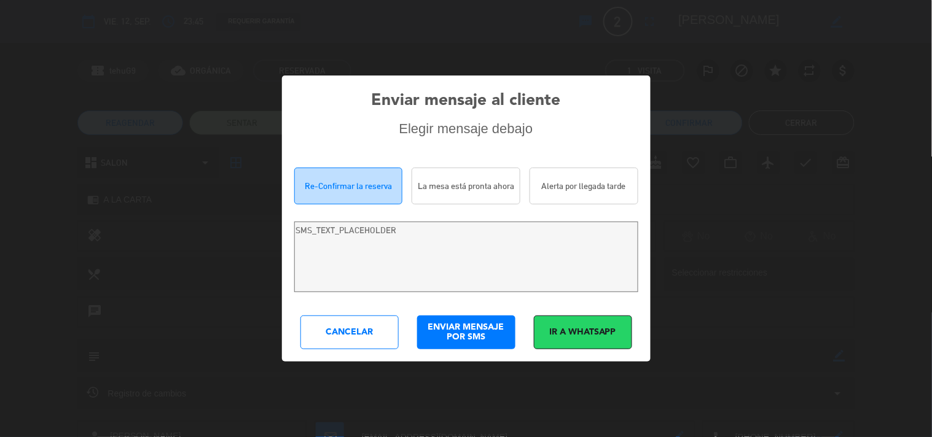
type textarea "Hola [PERSON_NAME]! Estamos escribiendo para re-confirmar su reserva en Costa 7…"
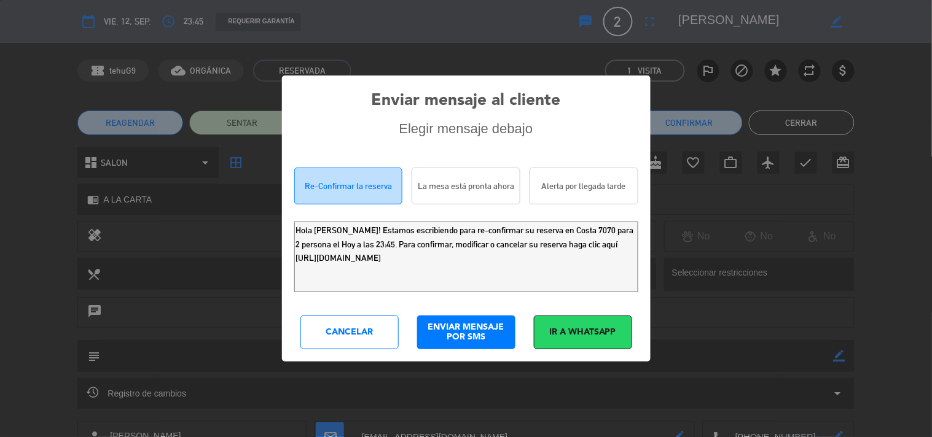
drag, startPoint x: 567, startPoint y: 278, endPoint x: 0, endPoint y: 0, distance: 631.5
click at [0, 4] on div "Enviar mensaje al cliente Elegir mensaje debajo Re-Confirmar la reserva La mesa…" at bounding box center [466, 218] width 932 height 437
click at [344, 337] on div "Cancelar" at bounding box center [349, 333] width 98 height 34
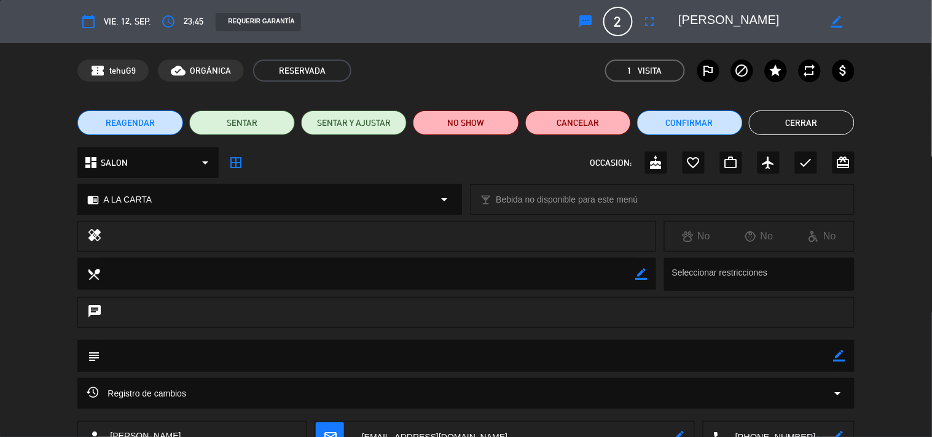
click at [807, 129] on button "Cerrar" at bounding box center [802, 123] width 106 height 25
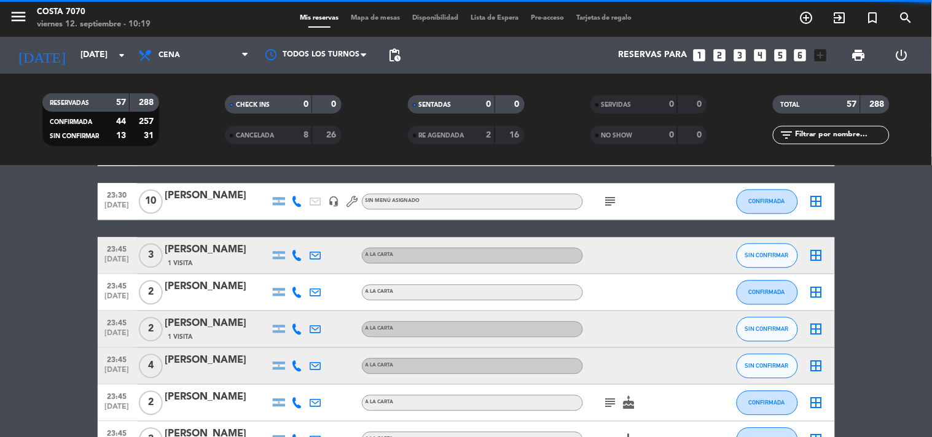
scroll to position [1979, 0]
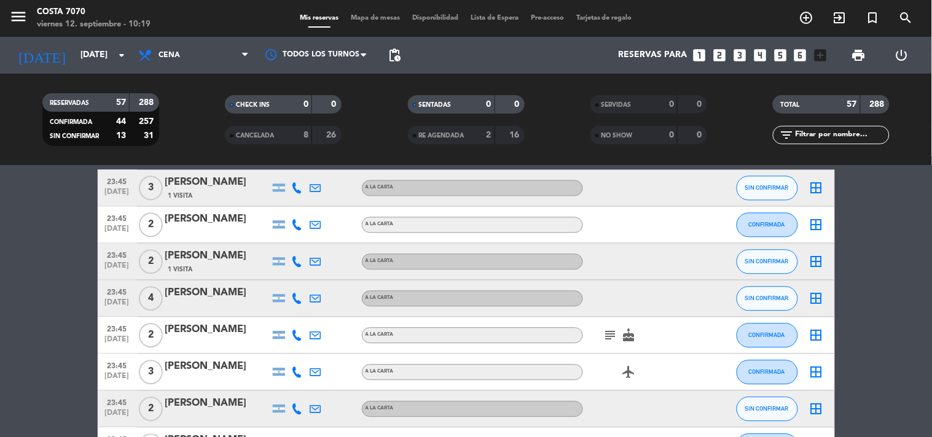
click at [300, 293] on icon at bounding box center [297, 298] width 11 height 11
click at [293, 275] on span "Copiar" at bounding box center [288, 277] width 26 height 13
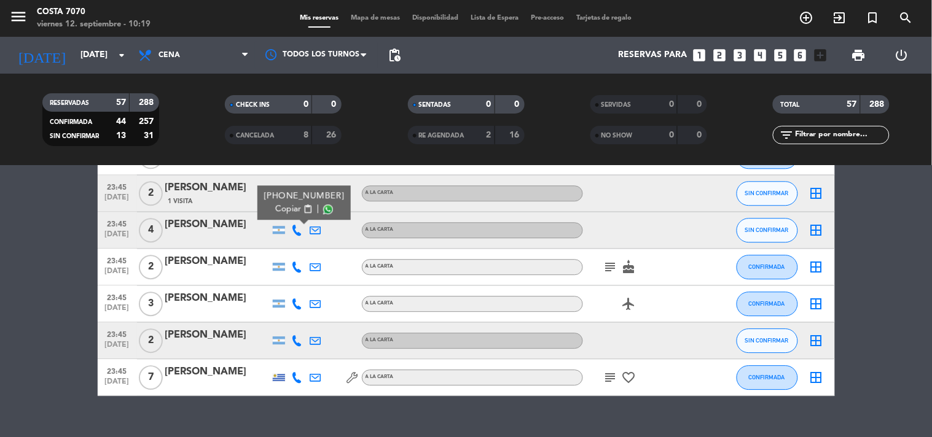
click at [294, 340] on icon at bounding box center [297, 340] width 11 height 11
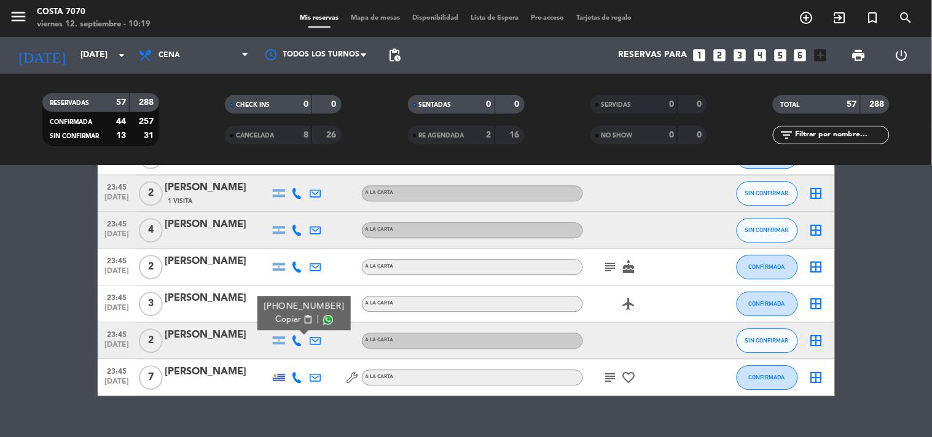
click at [292, 318] on span "Copiar" at bounding box center [288, 319] width 26 height 13
click at [232, 335] on div "[PERSON_NAME]" at bounding box center [217, 335] width 104 height 16
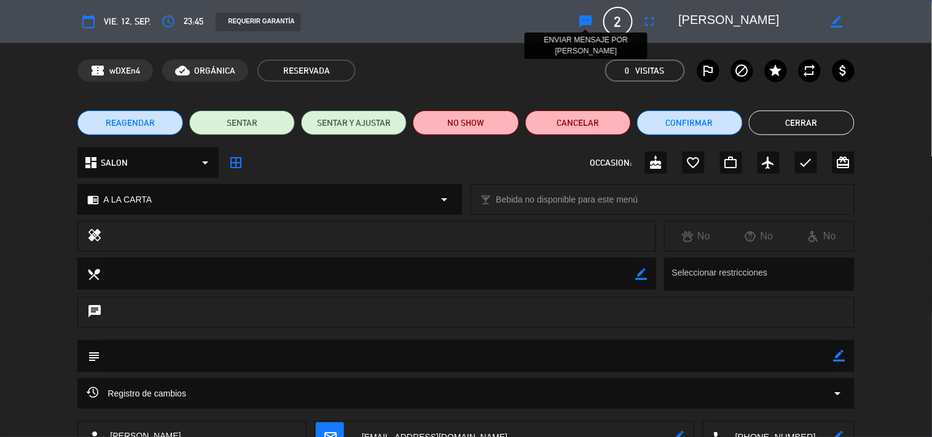
click at [592, 20] on icon "sms" at bounding box center [586, 21] width 15 height 15
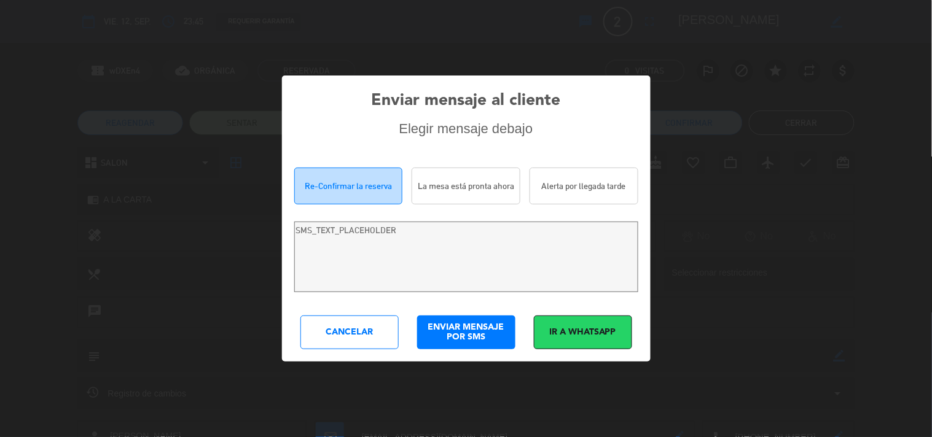
type textarea "[PERSON_NAME]! Estamos escribiendo para re-confirmar su reserva en Costa 7070 p…"
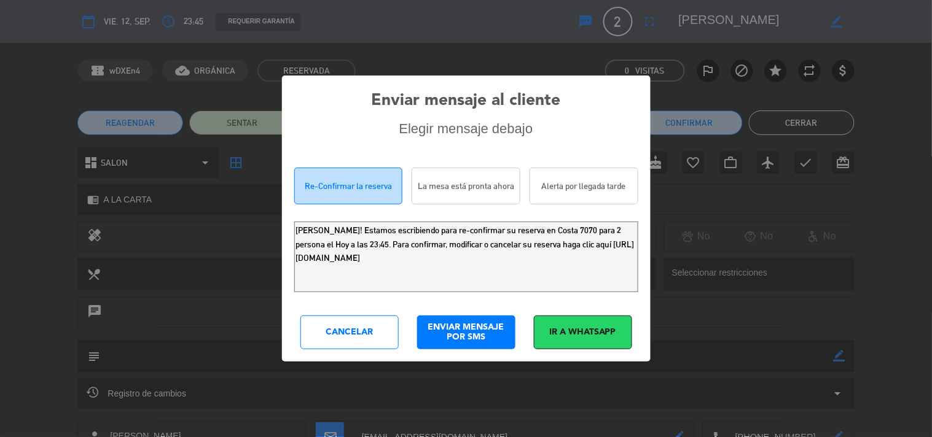
drag, startPoint x: 577, startPoint y: 263, endPoint x: 0, endPoint y: 66, distance: 610.1
click at [0, 77] on div "Enviar mensaje al cliente Elegir mensaje debajo Re-Confirmar la reserva La mesa…" at bounding box center [466, 218] width 932 height 437
